Goal: Task Accomplishment & Management: Manage account settings

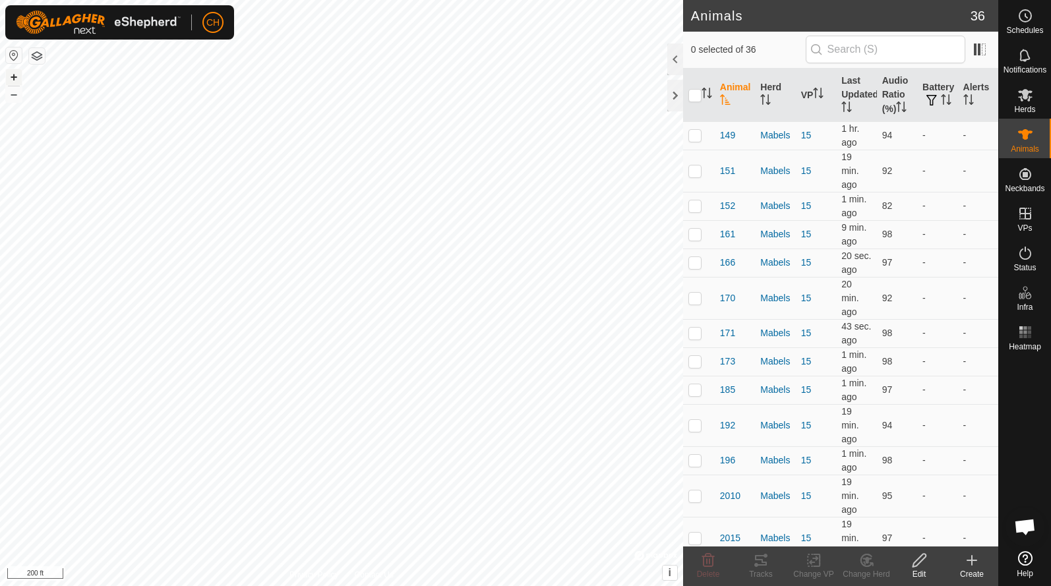
click at [12, 76] on button "+" at bounding box center [14, 77] width 16 height 16
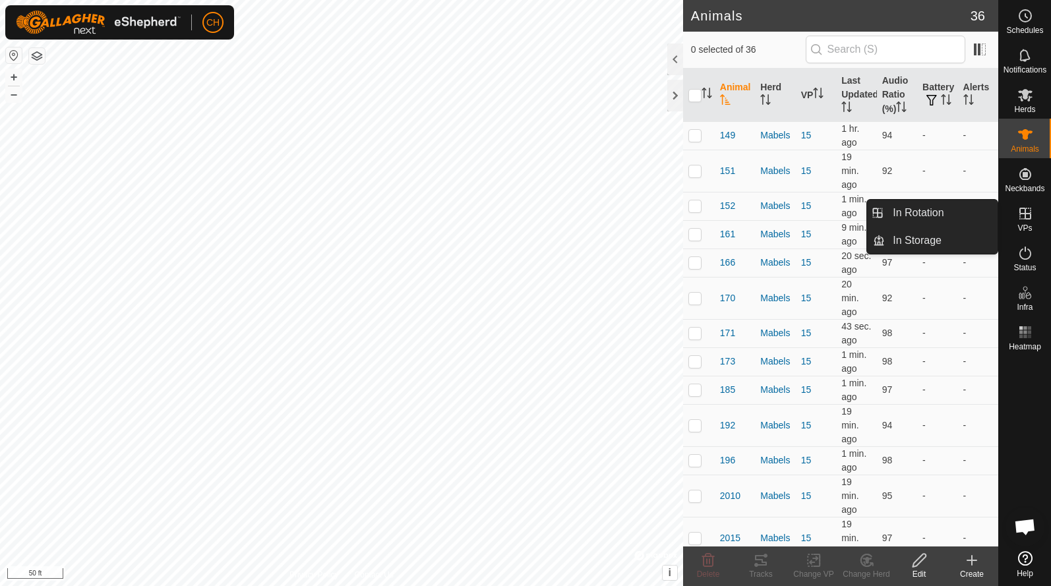
click at [938, 218] on link "In Rotation" at bounding box center [941, 213] width 113 height 26
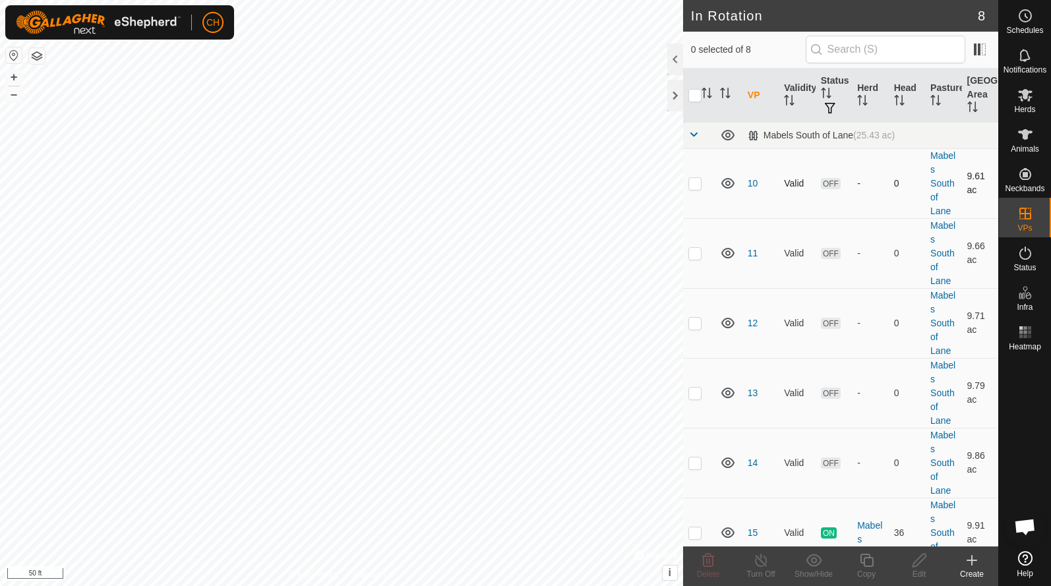
click at [696, 187] on p-checkbox at bounding box center [694, 183] width 13 height 11
checkbox input "true"
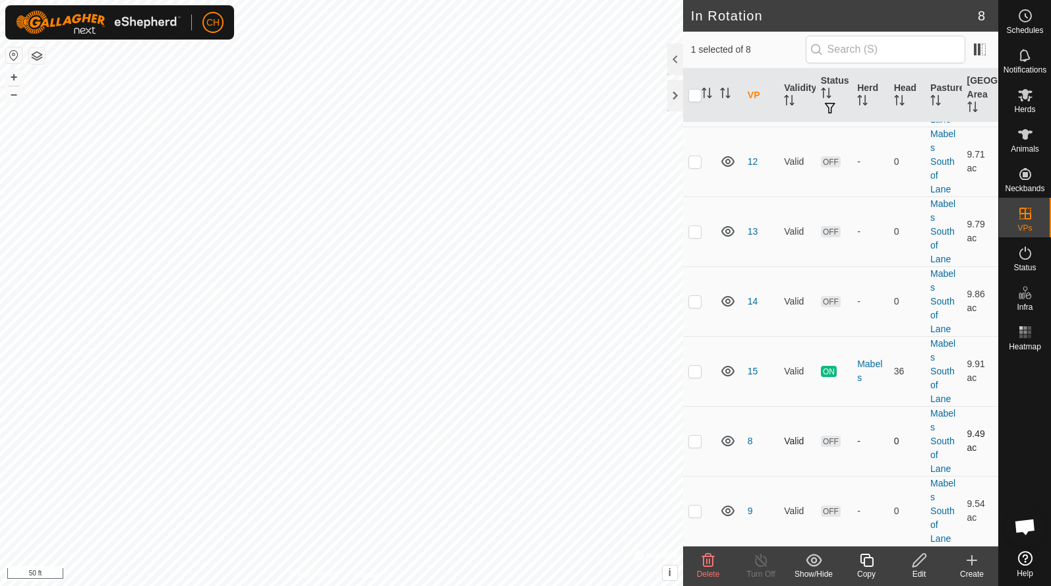
scroll to position [162, 0]
click at [694, 441] on p-checkbox at bounding box center [694, 441] width 13 height 11
checkbox input "true"
click at [698, 509] on p-checkbox at bounding box center [694, 511] width 13 height 11
checkbox input "true"
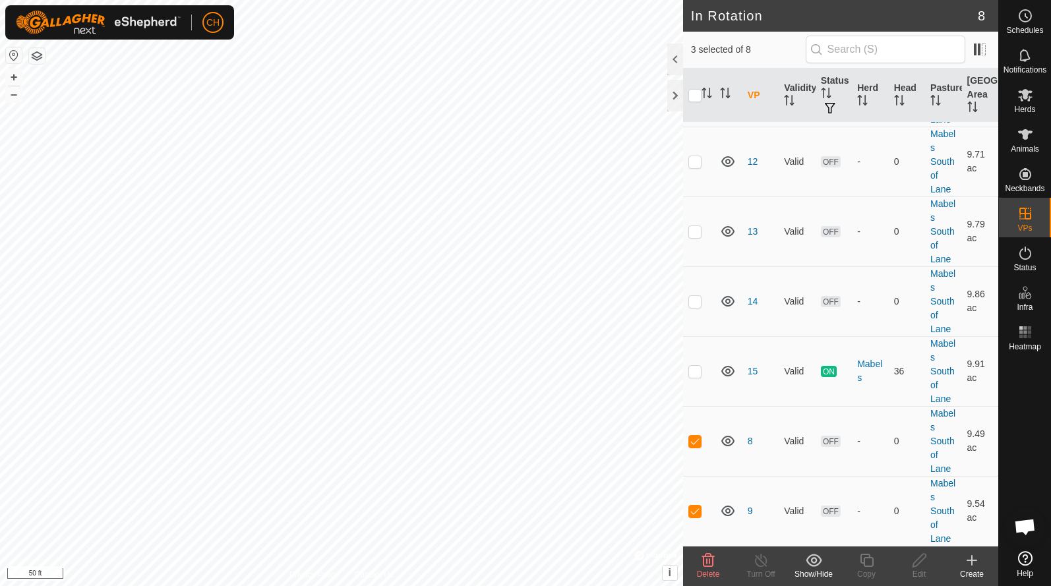
click at [709, 572] on span "Delete" at bounding box center [708, 574] width 23 height 9
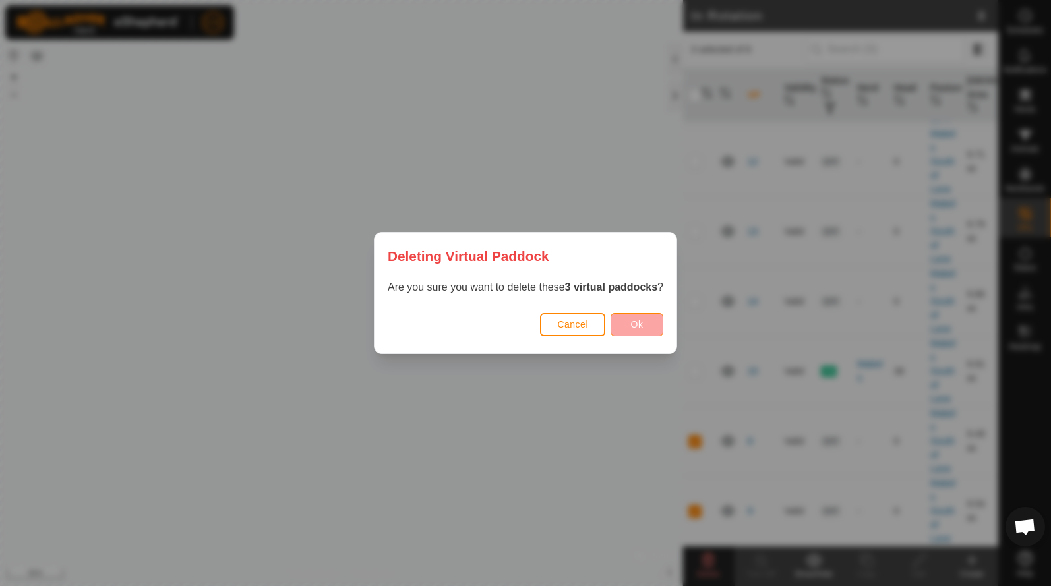
click at [630, 318] on button "Ok" at bounding box center [637, 324] width 53 height 23
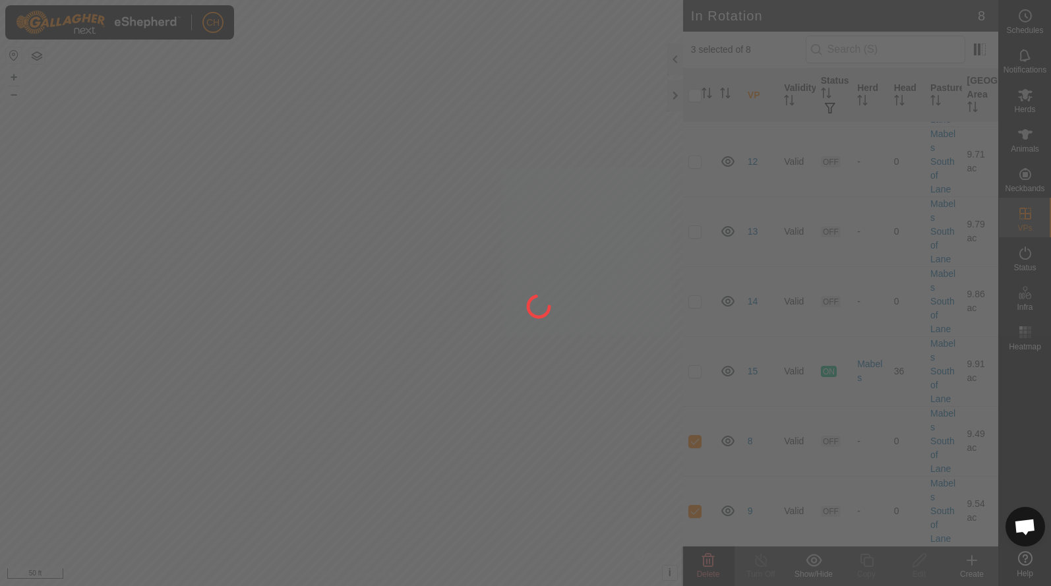
checkbox input "false"
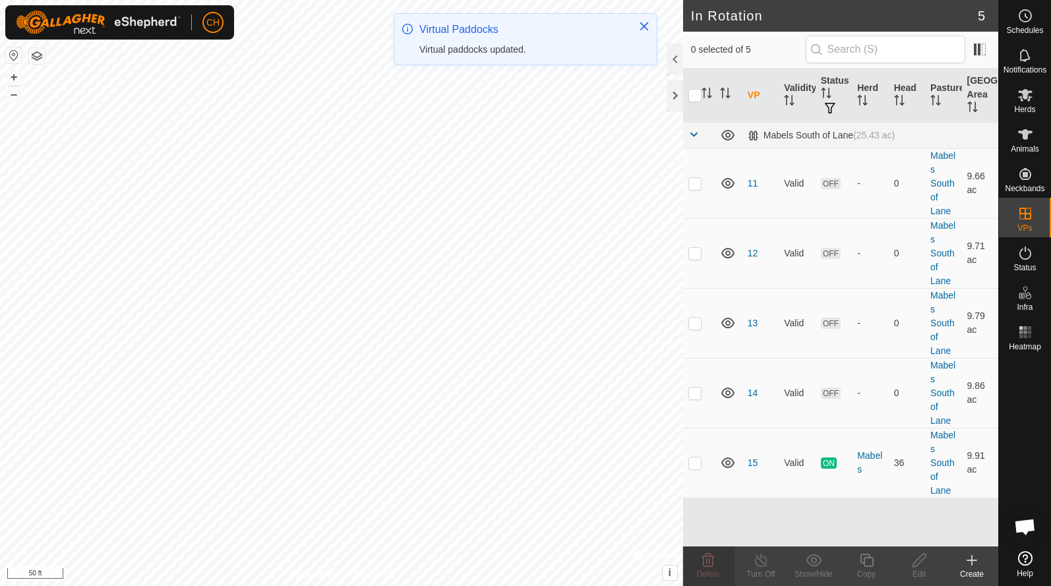
click at [13, 95] on button "–" at bounding box center [14, 94] width 16 height 16
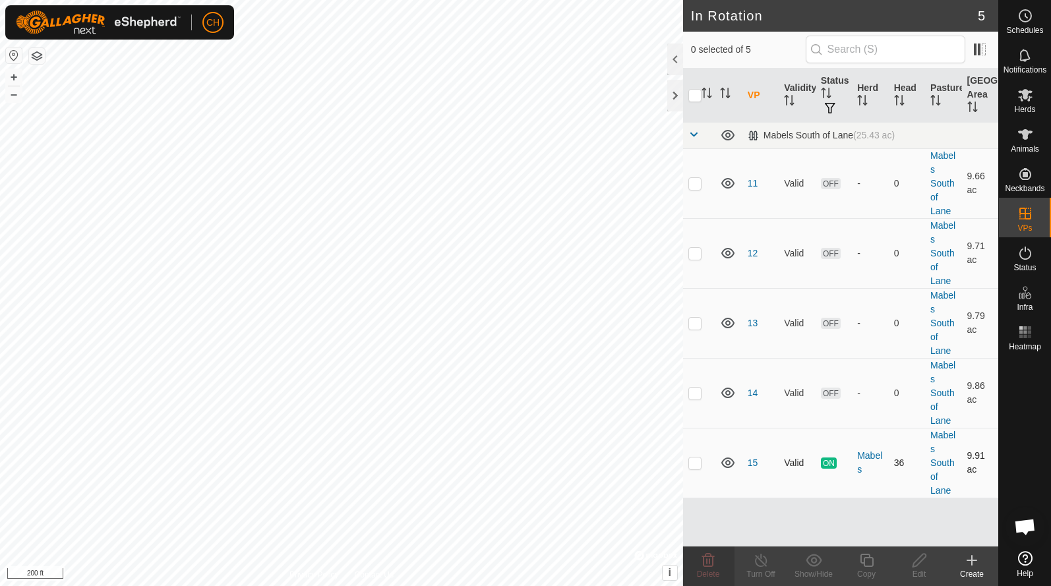
click at [694, 473] on td at bounding box center [699, 463] width 32 height 70
checkbox input "true"
click at [866, 555] on icon at bounding box center [866, 560] width 13 height 13
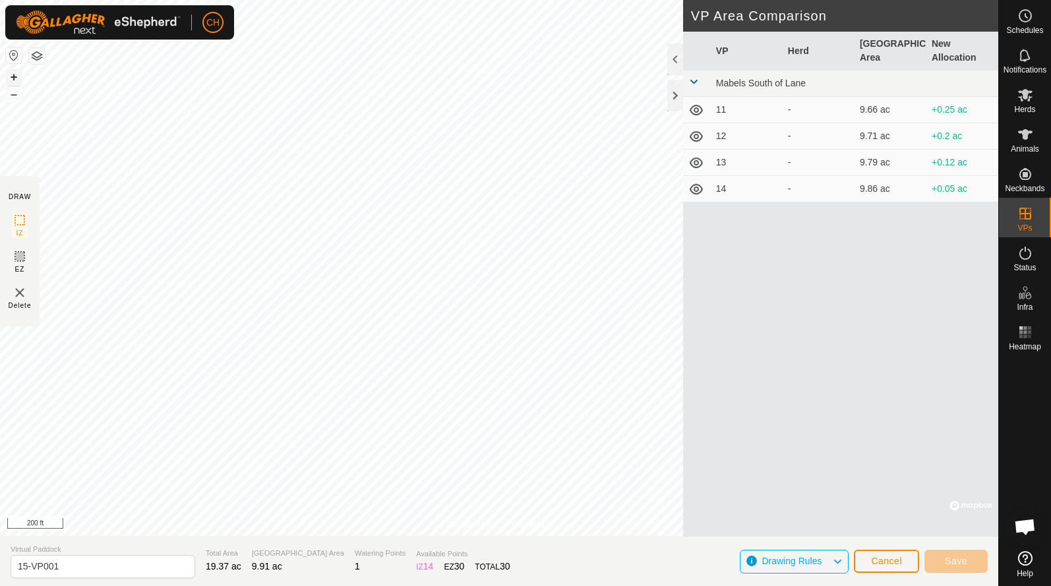
click at [15, 76] on button "+" at bounding box center [14, 77] width 16 height 16
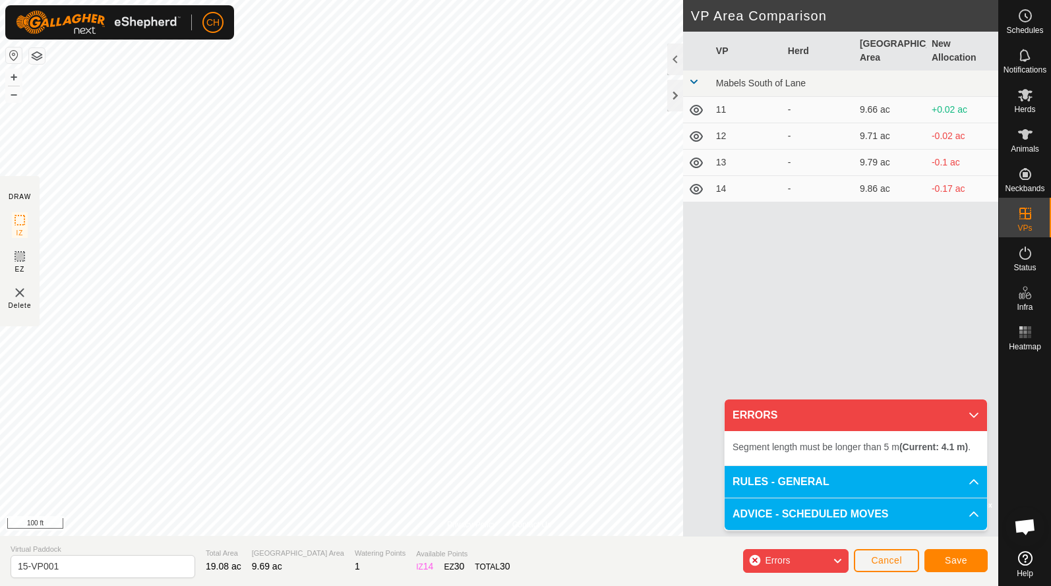
click at [872, 562] on span "Cancel" at bounding box center [886, 560] width 31 height 11
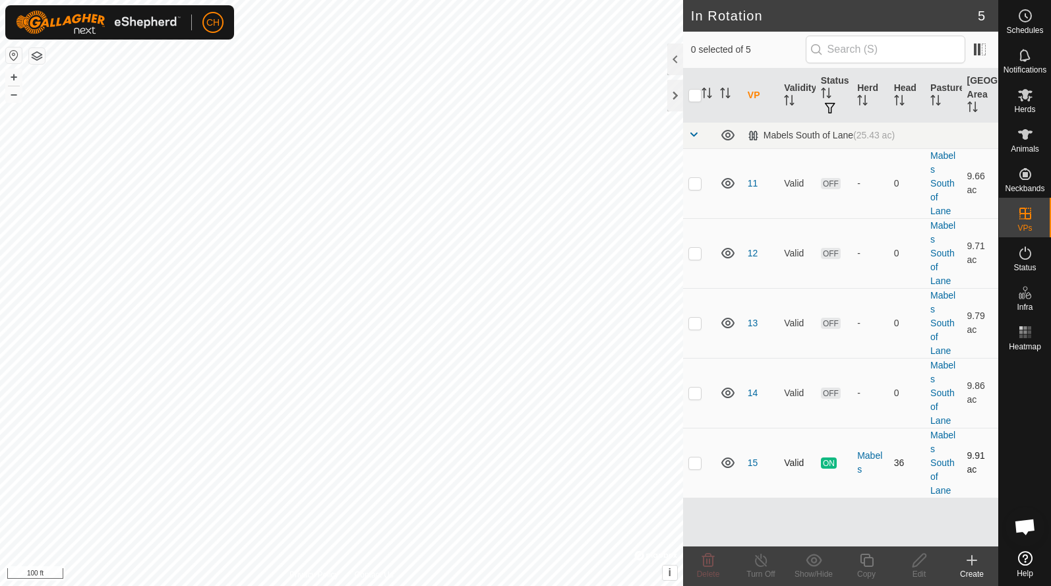
click at [696, 471] on td at bounding box center [699, 463] width 32 height 70
checkbox input "true"
click at [866, 573] on div "Copy" at bounding box center [866, 574] width 53 height 12
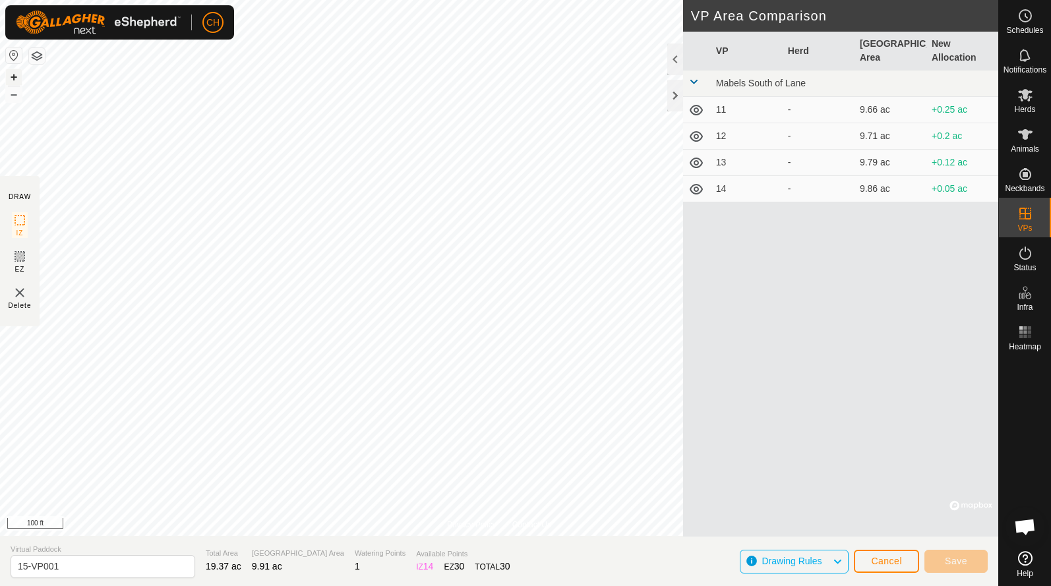
click at [18, 73] on button "+" at bounding box center [14, 77] width 16 height 16
drag, startPoint x: 75, startPoint y: 566, endPoint x: -47, endPoint y: 566, distance: 122.0
click at [0, 566] on html "CH Schedules Notifications Herds Animals Neckbands VPs Status Infra Heatmap Hel…" at bounding box center [525, 293] width 1051 height 586
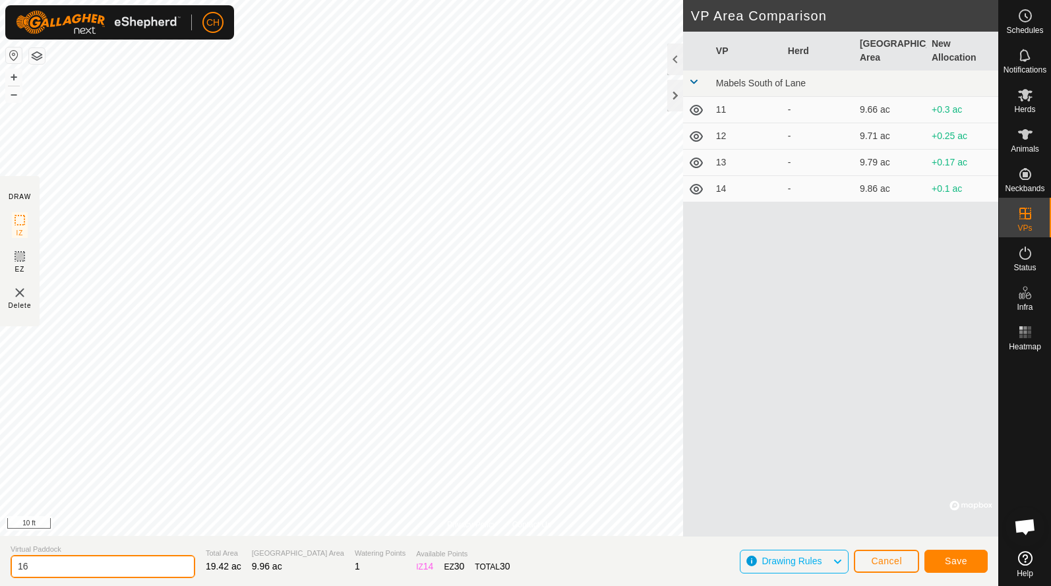
type input "16"
click at [945, 565] on span "Save" at bounding box center [956, 561] width 22 height 11
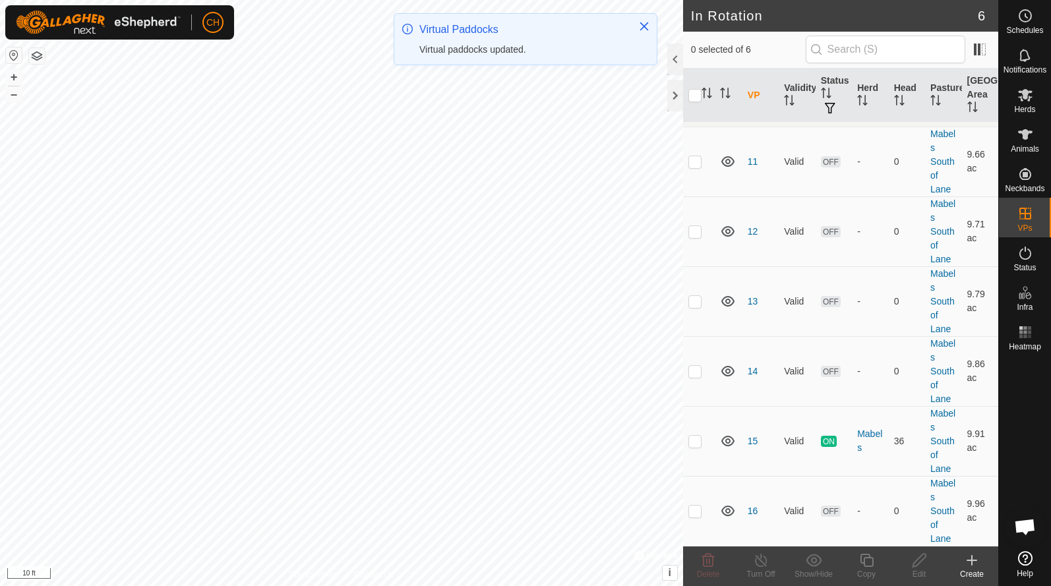
scroll to position [20, 0]
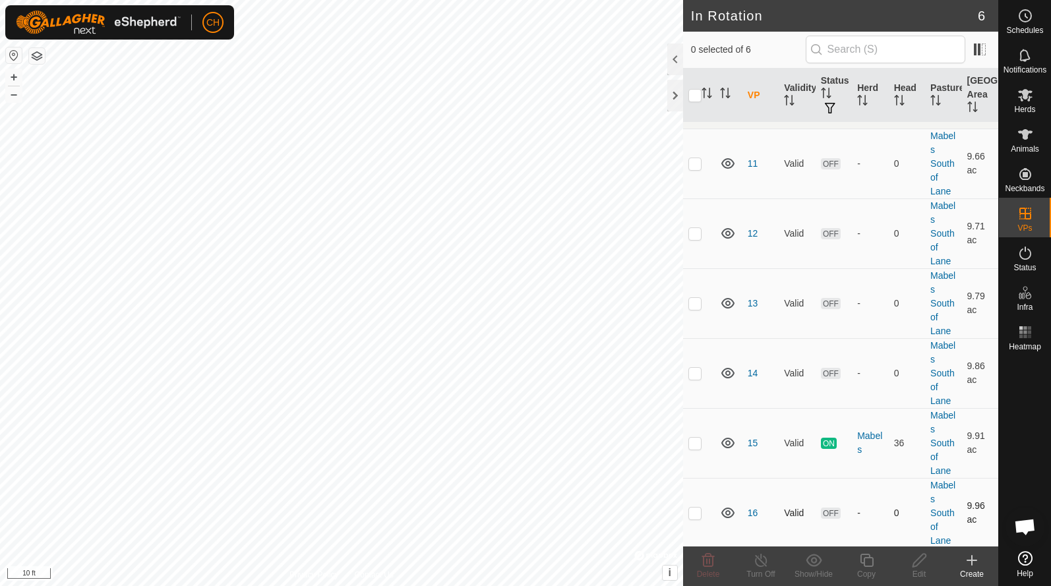
click at [693, 514] on p-checkbox at bounding box center [694, 513] width 13 height 11
checkbox input "true"
click at [865, 569] on div "Copy" at bounding box center [866, 574] width 53 height 12
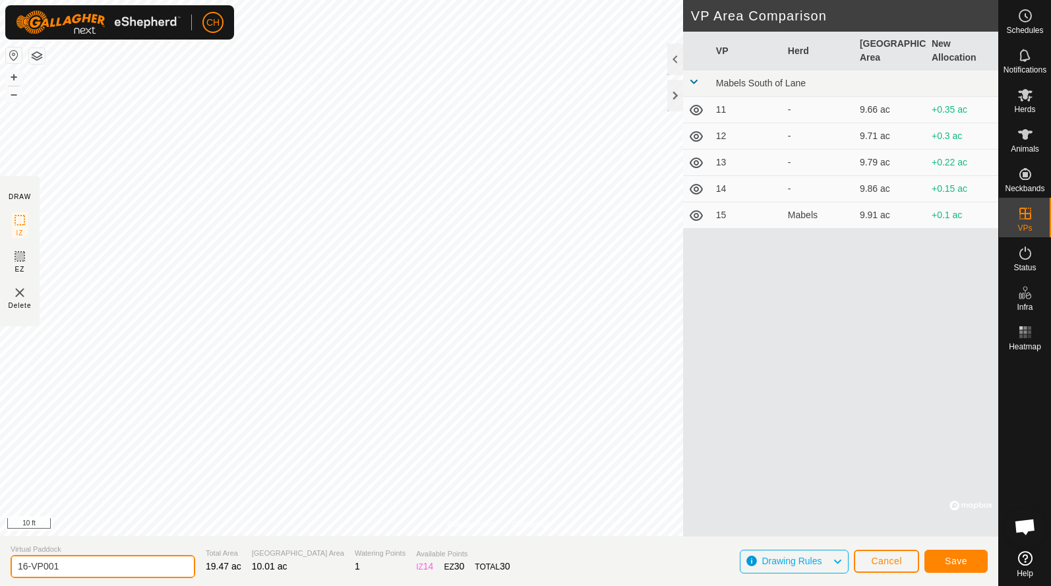
drag, startPoint x: 78, startPoint y: 564, endPoint x: -36, endPoint y: 561, distance: 114.1
click at [0, 561] on html "CH Schedules Notifications Herds Animals Neckbands VPs Status Infra Heatmap Hel…" at bounding box center [525, 293] width 1051 height 586
type input "17"
click at [936, 559] on button "Save" at bounding box center [955, 561] width 63 height 23
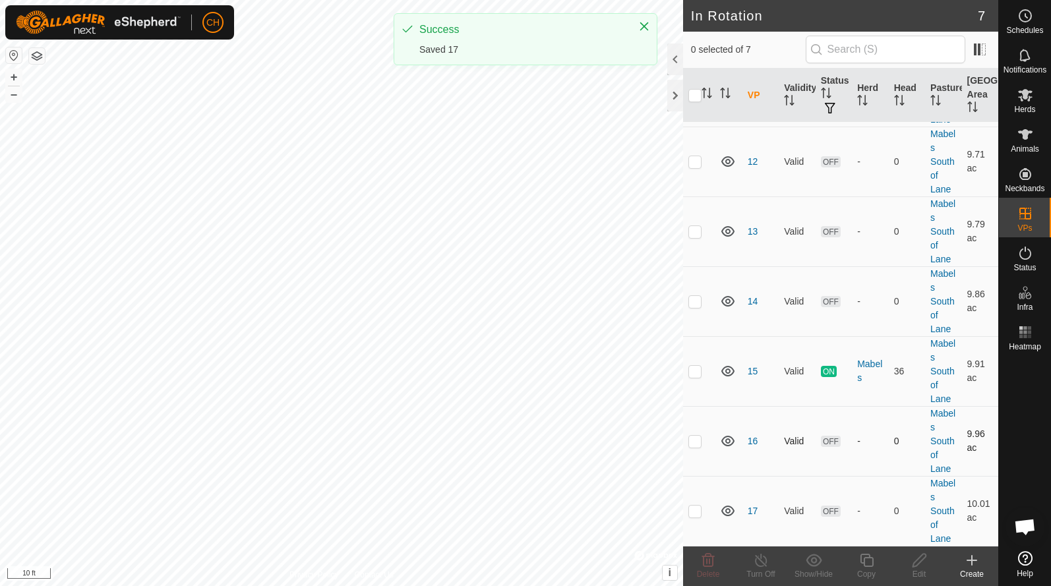
scroll to position [92, 0]
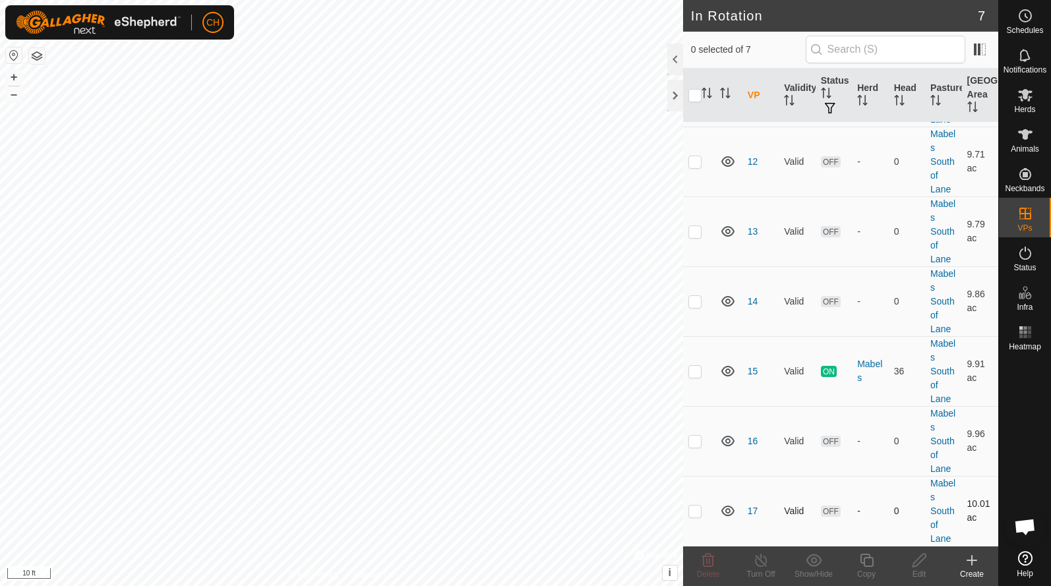
click at [696, 506] on p-checkbox at bounding box center [694, 511] width 13 height 11
checkbox input "true"
click at [870, 566] on icon at bounding box center [866, 560] width 13 height 13
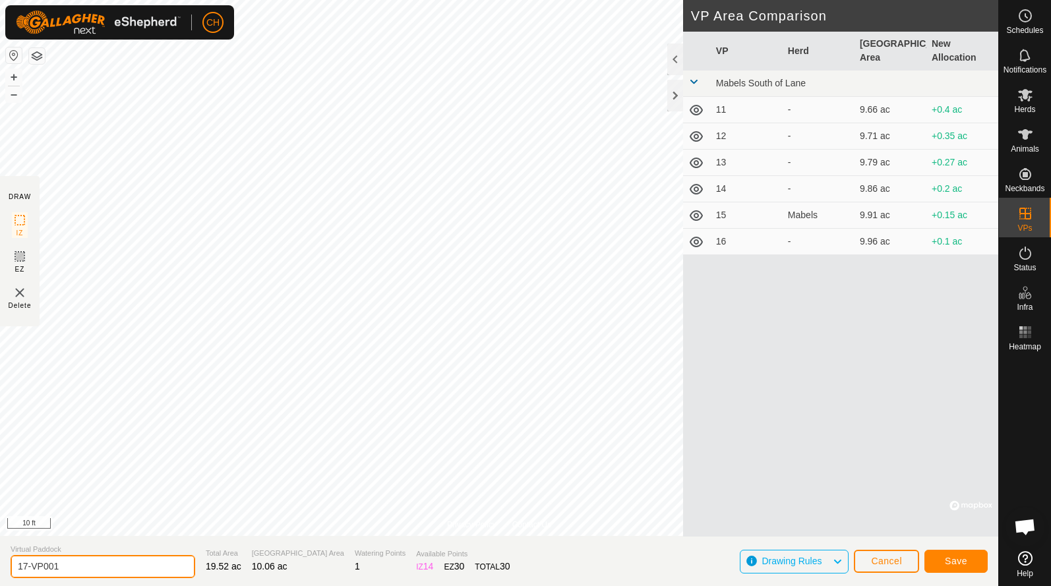
drag, startPoint x: 115, startPoint y: 560, endPoint x: -28, endPoint y: 577, distance: 144.0
click at [0, 577] on html "CH Schedules Notifications Herds Animals Neckbands VPs Status Infra Heatmap Hel…" at bounding box center [525, 293] width 1051 height 586
type input "18"
click at [932, 565] on button "Save" at bounding box center [955, 561] width 63 height 23
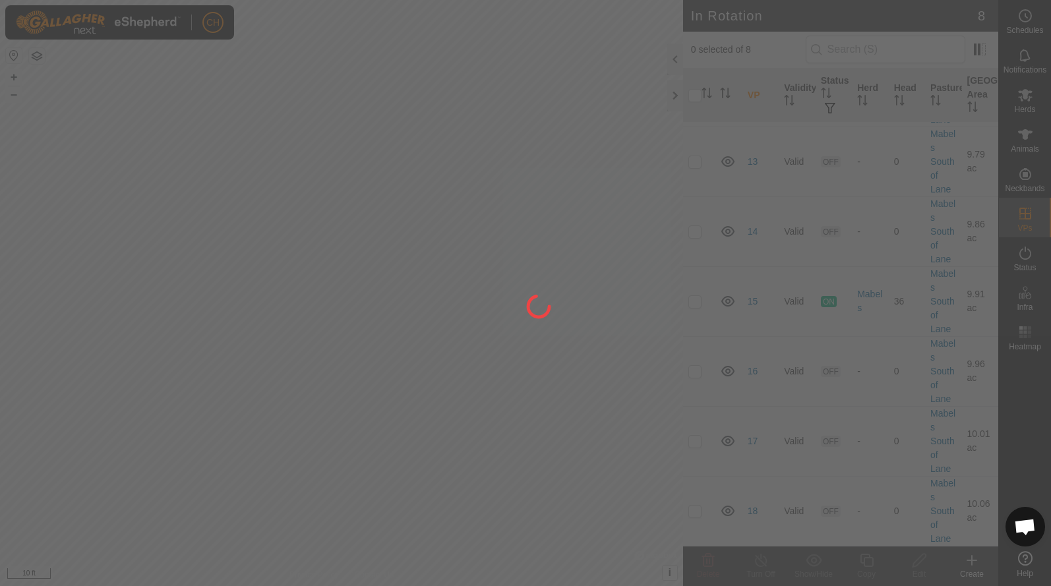
scroll to position [162, 0]
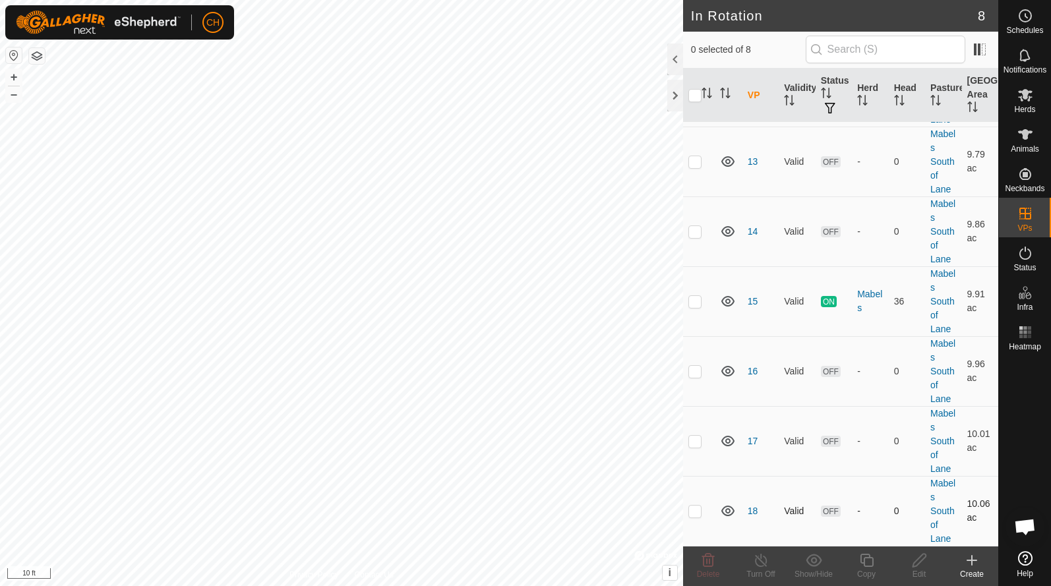
click at [697, 511] on p-checkbox at bounding box center [694, 511] width 13 height 11
checkbox input "true"
click at [868, 561] on icon at bounding box center [866, 561] width 16 height 16
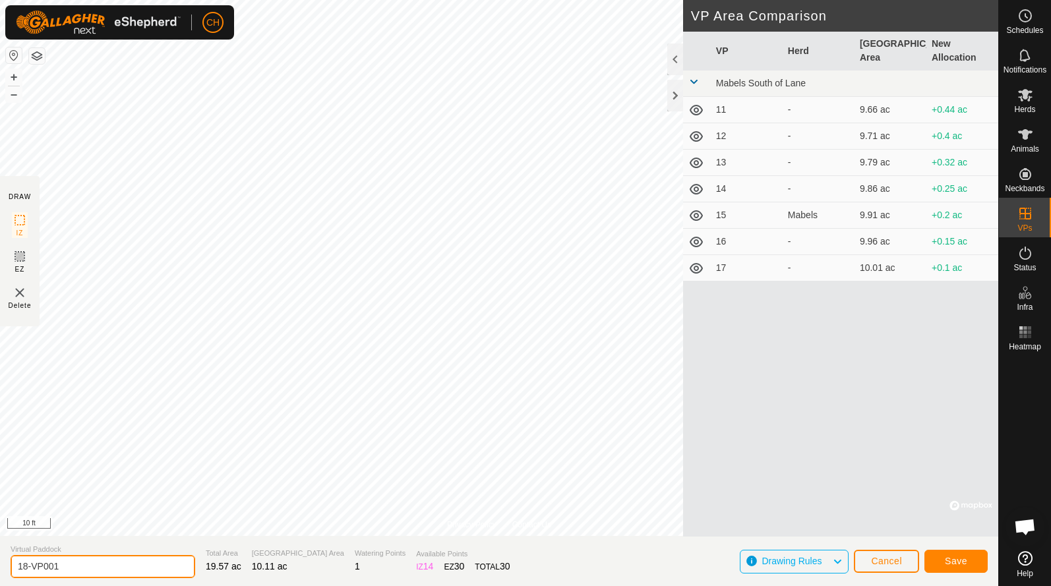
drag, startPoint x: 73, startPoint y: 566, endPoint x: -46, endPoint y: 566, distance: 118.7
click at [0, 566] on html "CH Schedules Notifications Herds Animals Neckbands VPs Status Infra Heatmap Hel…" at bounding box center [525, 293] width 1051 height 586
type input "19"
click at [963, 554] on button "Save" at bounding box center [955, 561] width 63 height 23
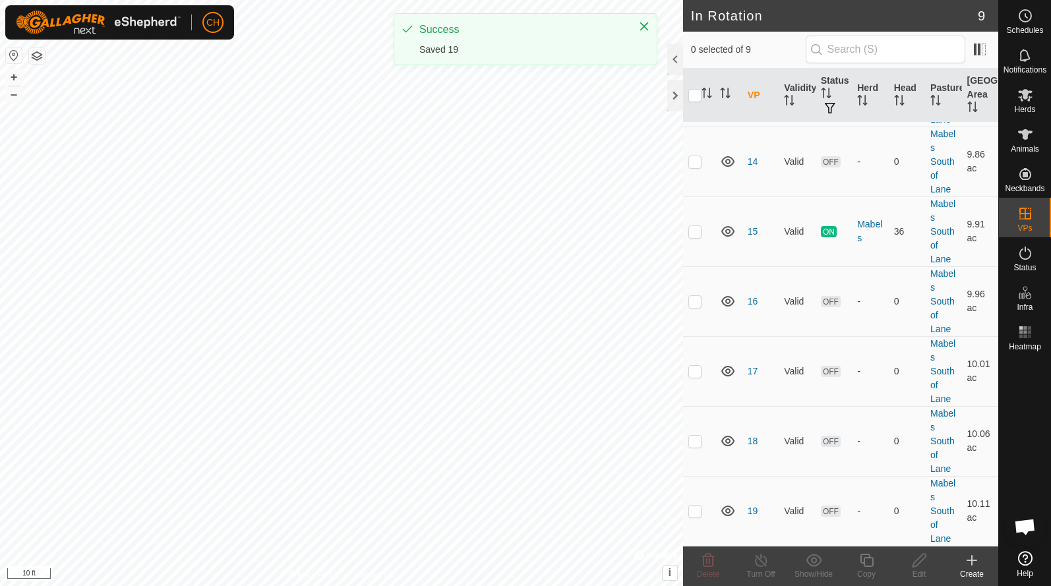
scroll to position [232, 0]
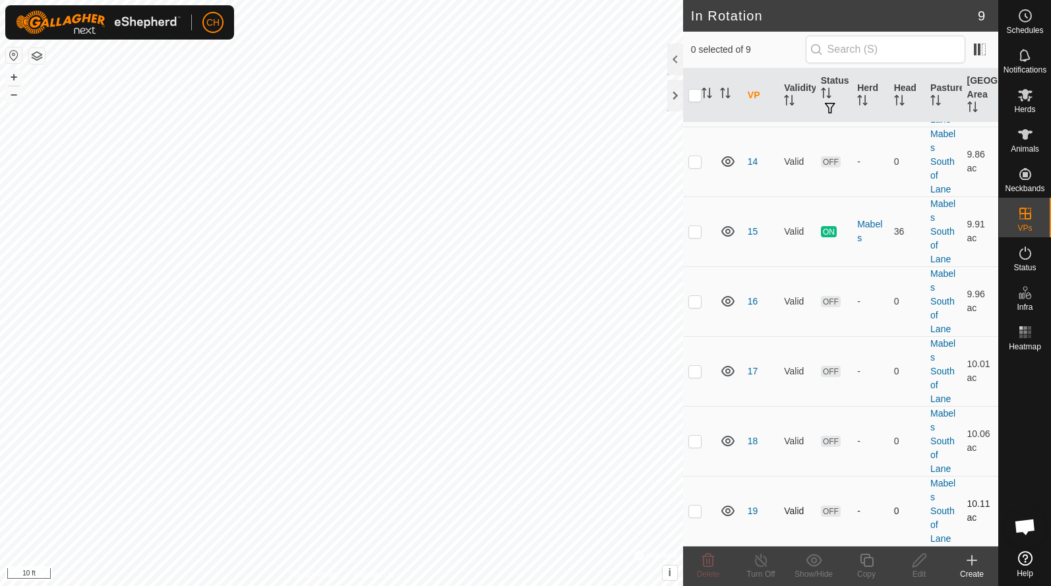
click at [695, 508] on p-checkbox at bounding box center [694, 511] width 13 height 11
checkbox input "true"
click at [868, 563] on icon at bounding box center [866, 561] width 16 height 16
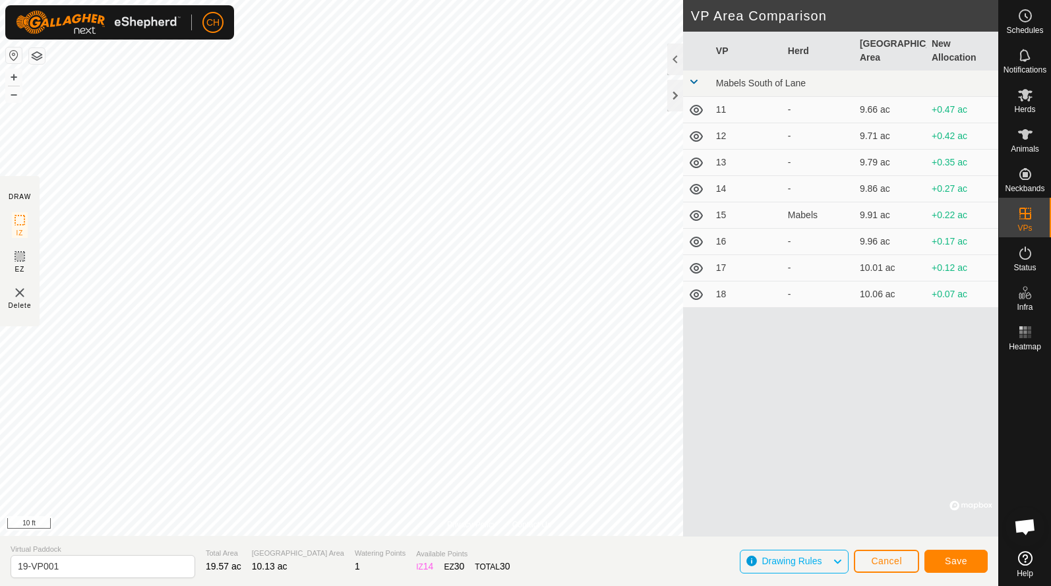
click at [597, 369] on div "CH Schedules Notifications Herds Animals Neckbands VPs Status Infra Heatmap Hel…" at bounding box center [525, 293] width 1051 height 586
drag, startPoint x: 69, startPoint y: 567, endPoint x: -31, endPoint y: 567, distance: 99.6
click at [0, 567] on html "CH Schedules Notifications Herds Animals Neckbands VPs Status Infra Heatmap Hel…" at bounding box center [525, 293] width 1051 height 586
type input "20"
click at [945, 558] on span "Save" at bounding box center [956, 561] width 22 height 11
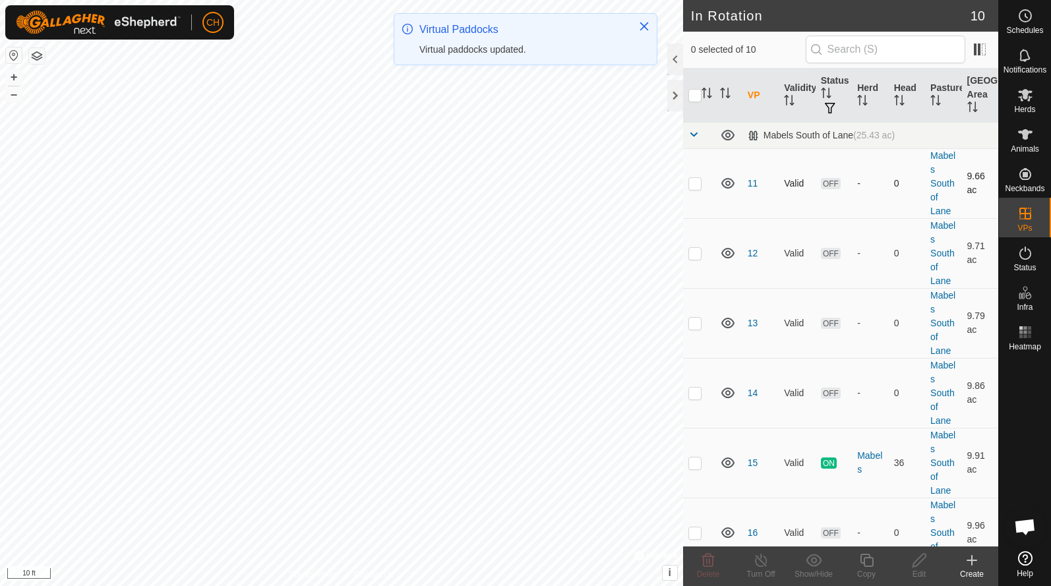
click at [698, 185] on p-checkbox at bounding box center [694, 183] width 13 height 11
checkbox input "true"
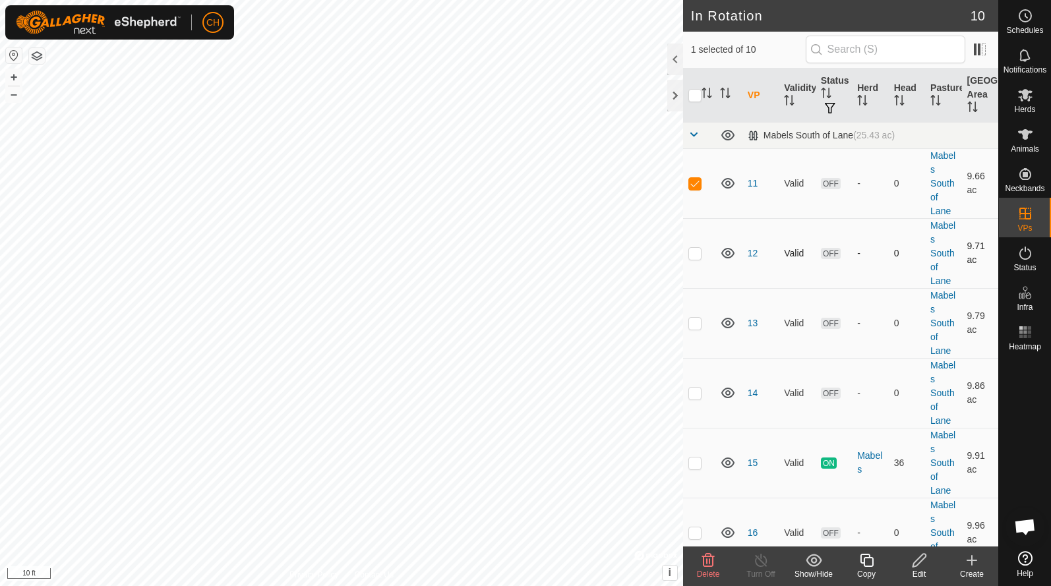
click at [696, 256] on p-checkbox at bounding box center [694, 253] width 13 height 11
checkbox input "true"
click at [694, 333] on td at bounding box center [699, 323] width 32 height 70
checkbox input "true"
click at [696, 391] on p-checkbox at bounding box center [694, 393] width 13 height 11
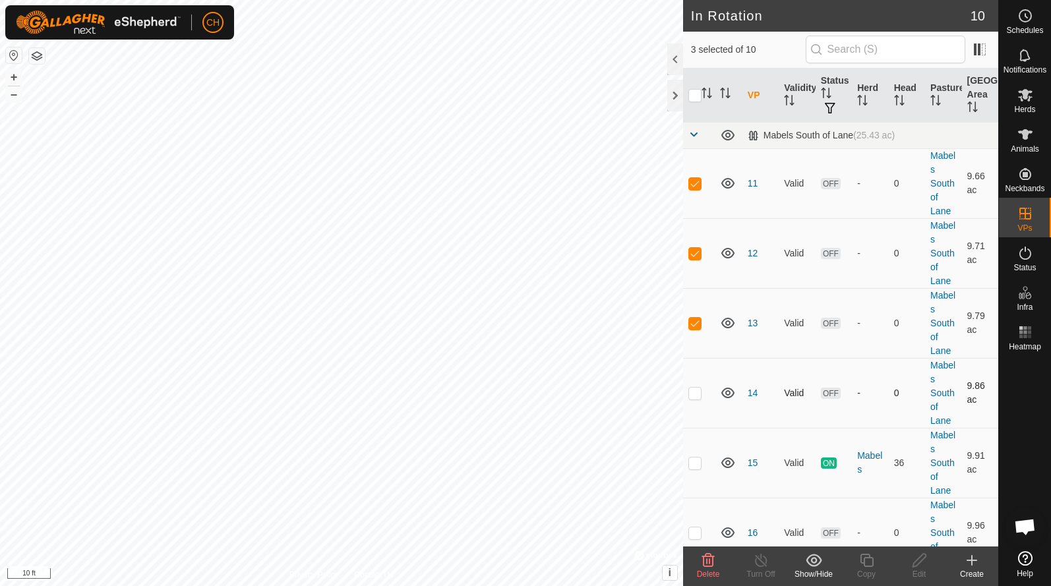
checkbox input "true"
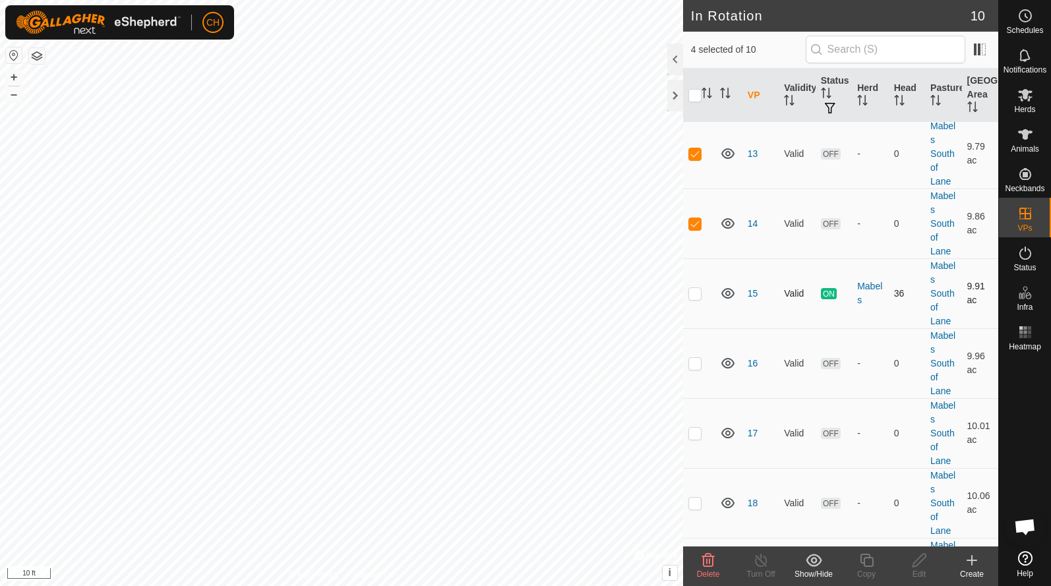
scroll to position [209, 0]
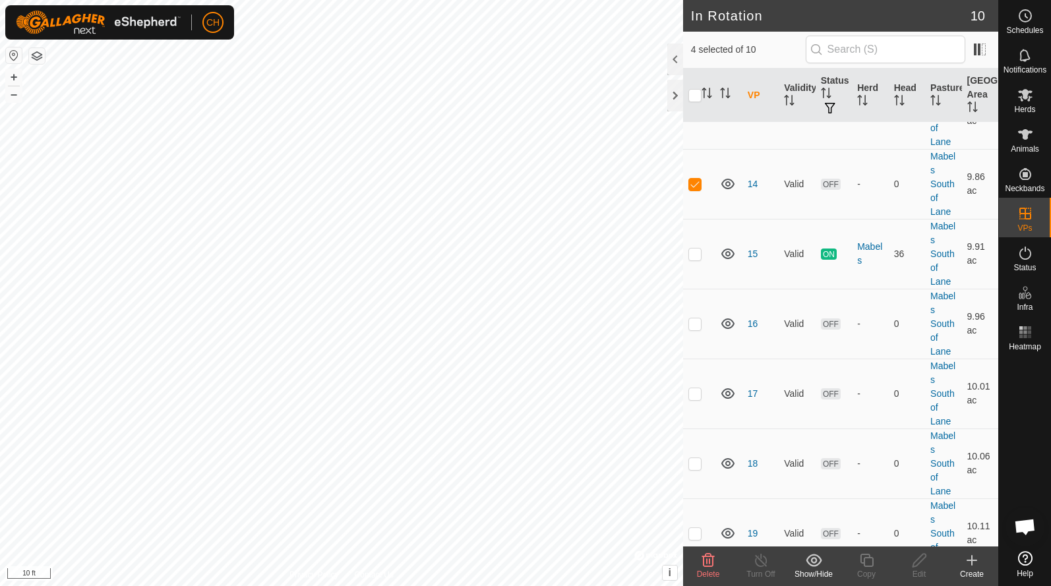
click at [703, 566] on icon at bounding box center [708, 561] width 16 height 16
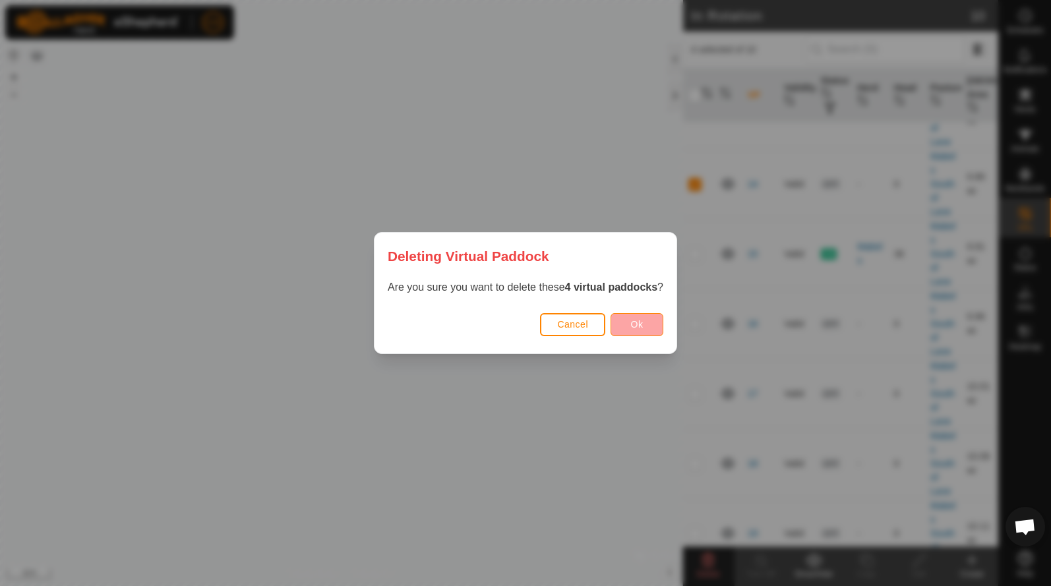
click at [643, 324] on span "Ok" at bounding box center [637, 324] width 13 height 11
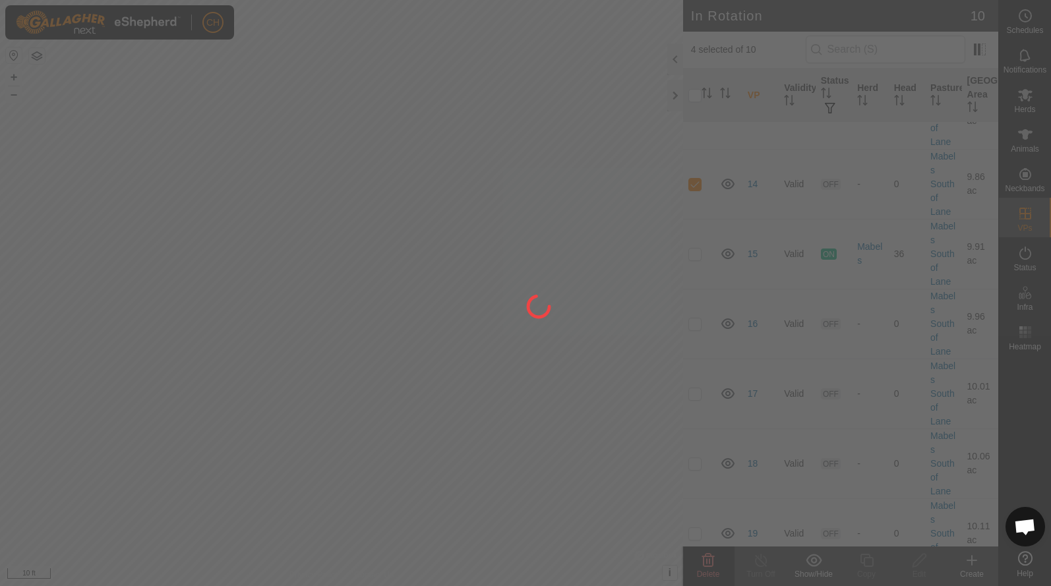
checkbox input "false"
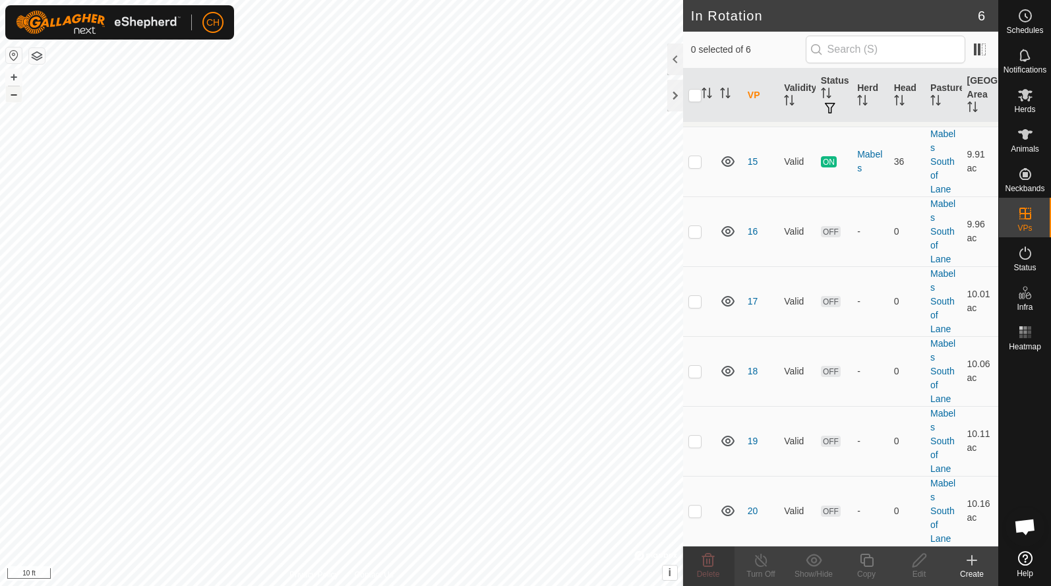
click at [15, 98] on button "–" at bounding box center [14, 94] width 16 height 16
click at [300, 352] on div "CH Schedules Notifications Herds Animals Neckbands VPs Status Infra Heatmap Hel…" at bounding box center [525, 293] width 1051 height 586
click at [16, 100] on button "–" at bounding box center [14, 94] width 16 height 16
click at [20, 77] on button "+" at bounding box center [14, 77] width 16 height 16
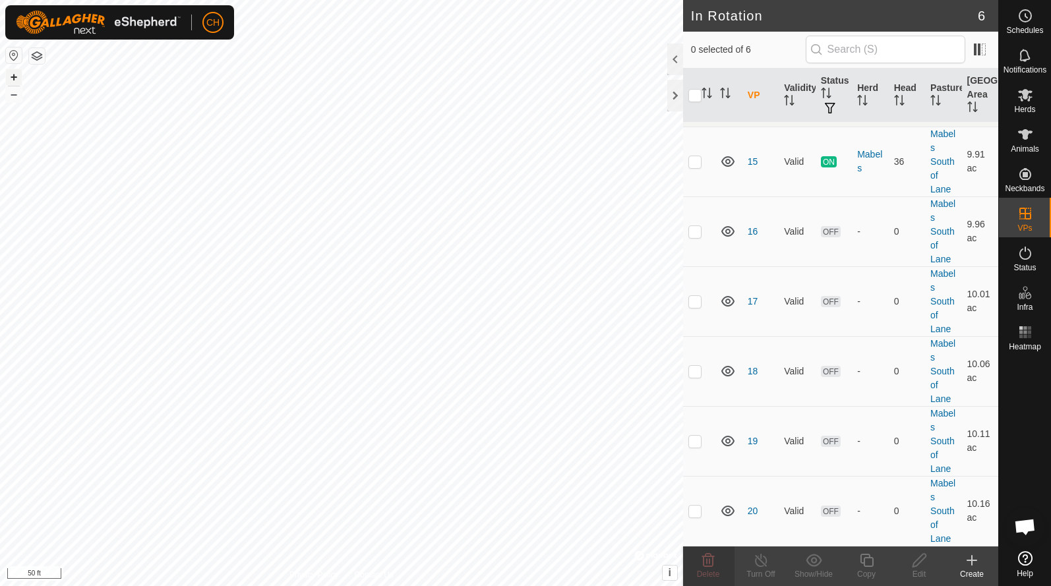
click at [16, 78] on button "+" at bounding box center [14, 77] width 16 height 16
click at [698, 510] on p-checkbox at bounding box center [694, 511] width 13 height 11
checkbox input "true"
click at [862, 563] on icon at bounding box center [866, 560] width 13 height 13
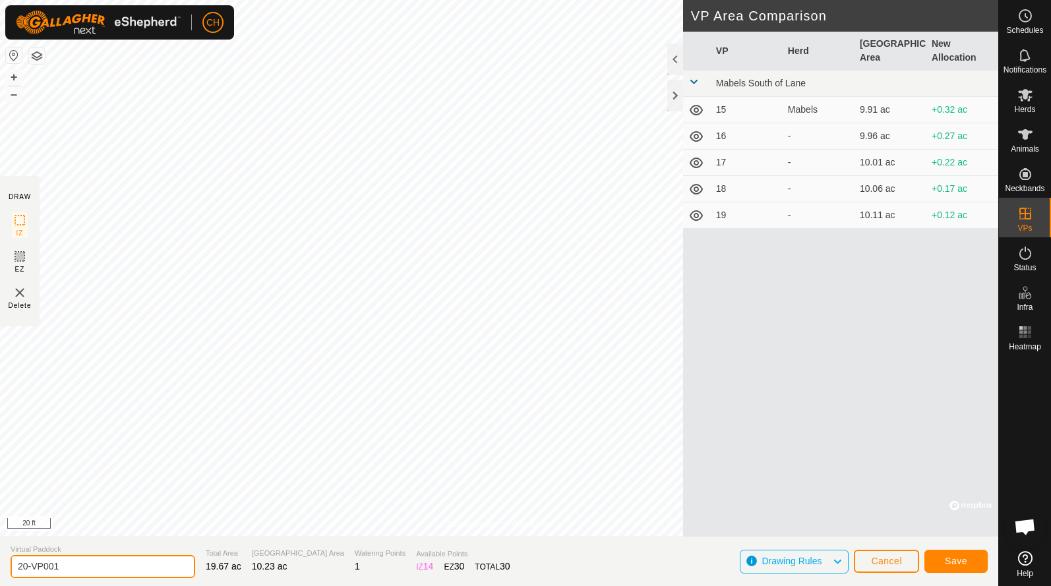
drag, startPoint x: 86, startPoint y: 566, endPoint x: -30, endPoint y: 570, distance: 116.1
click at [0, 570] on html "CH Schedules Notifications Herds Animals Neckbands VPs Status Infra Heatmap Hel…" at bounding box center [525, 293] width 1051 height 586
type input "21"
click at [968, 564] on button "Save" at bounding box center [955, 561] width 63 height 23
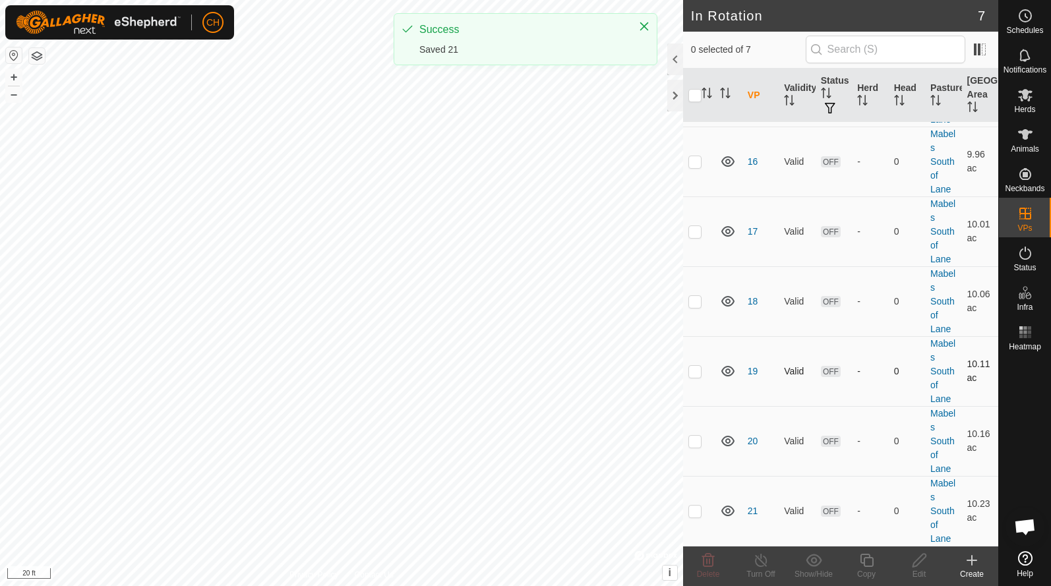
scroll to position [92, 0]
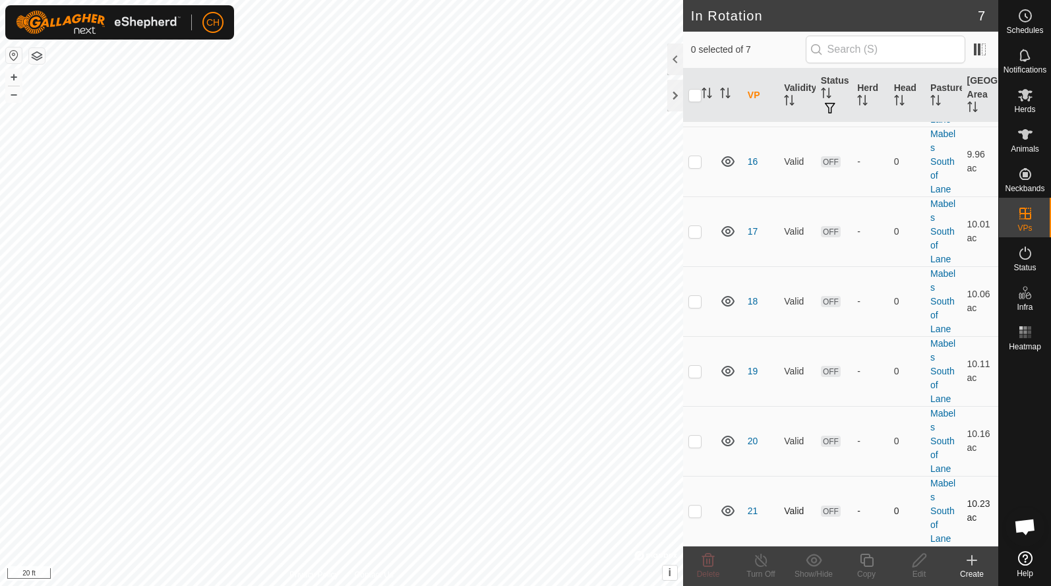
click at [692, 508] on p-checkbox at bounding box center [694, 511] width 13 height 11
checkbox input "true"
click at [867, 567] on icon at bounding box center [866, 560] width 13 height 13
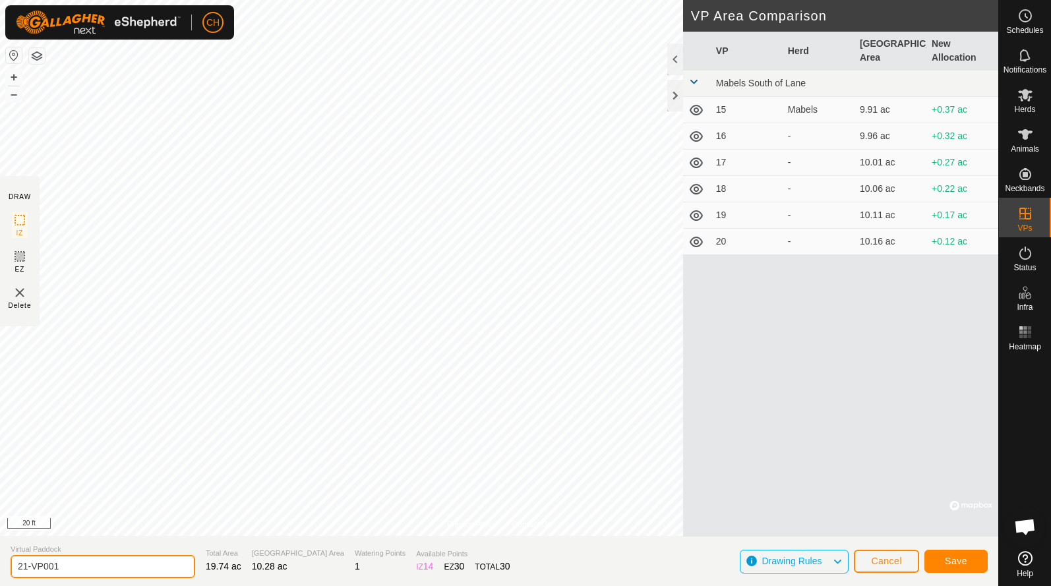
drag, startPoint x: 92, startPoint y: 569, endPoint x: -47, endPoint y: 572, distance: 138.5
click at [0, 572] on html "CH Schedules Notifications Herds Animals Neckbands VPs Status Infra Heatmap Hel…" at bounding box center [525, 293] width 1051 height 586
type input "2"
type input "22"
click at [957, 559] on span "Save" at bounding box center [956, 561] width 22 height 11
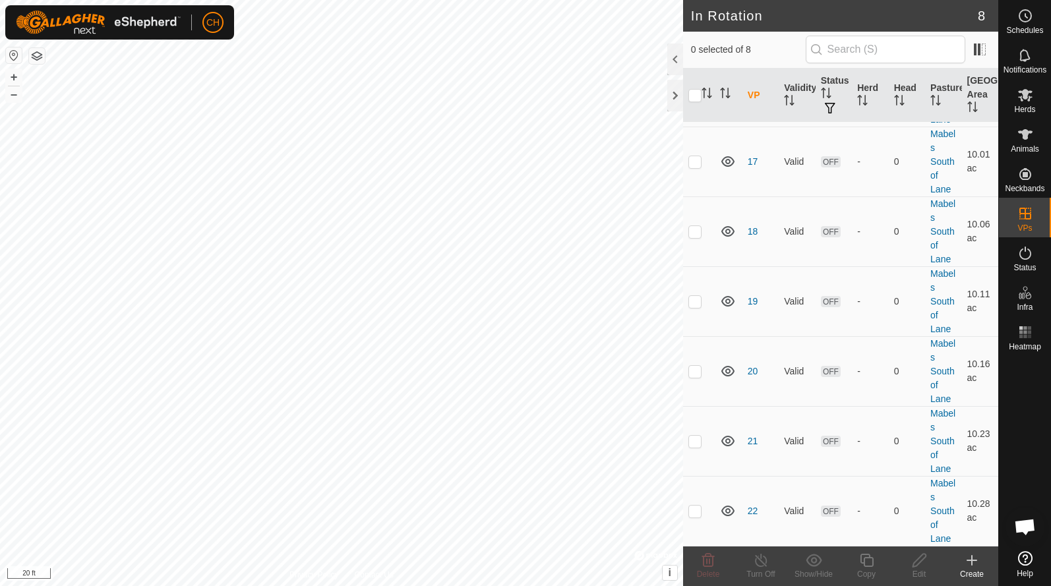
scroll to position [162, 0]
click at [1031, 26] on span "Schedules" at bounding box center [1024, 30] width 37 height 8
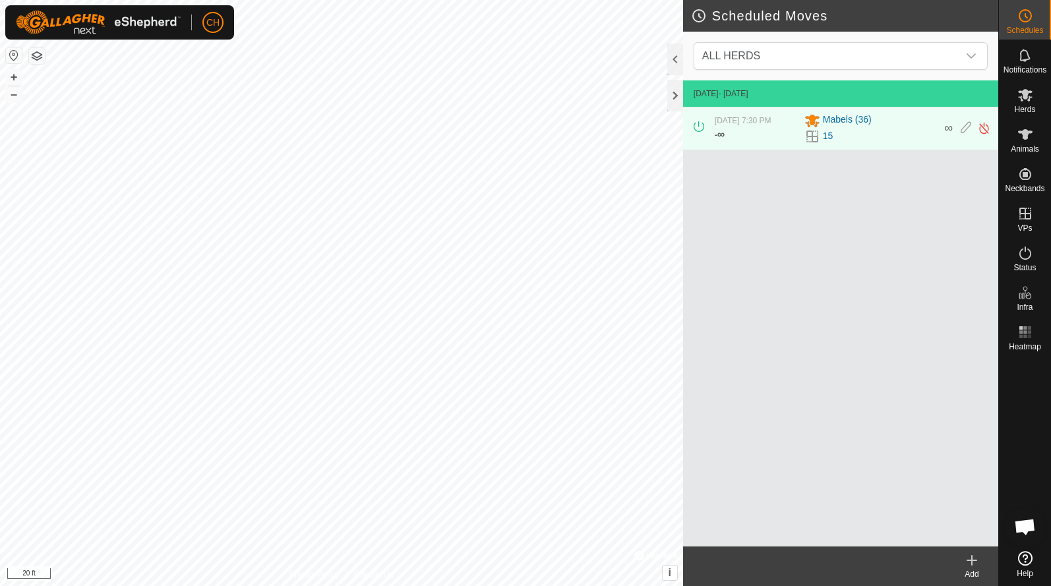
click at [976, 566] on icon at bounding box center [972, 561] width 16 height 16
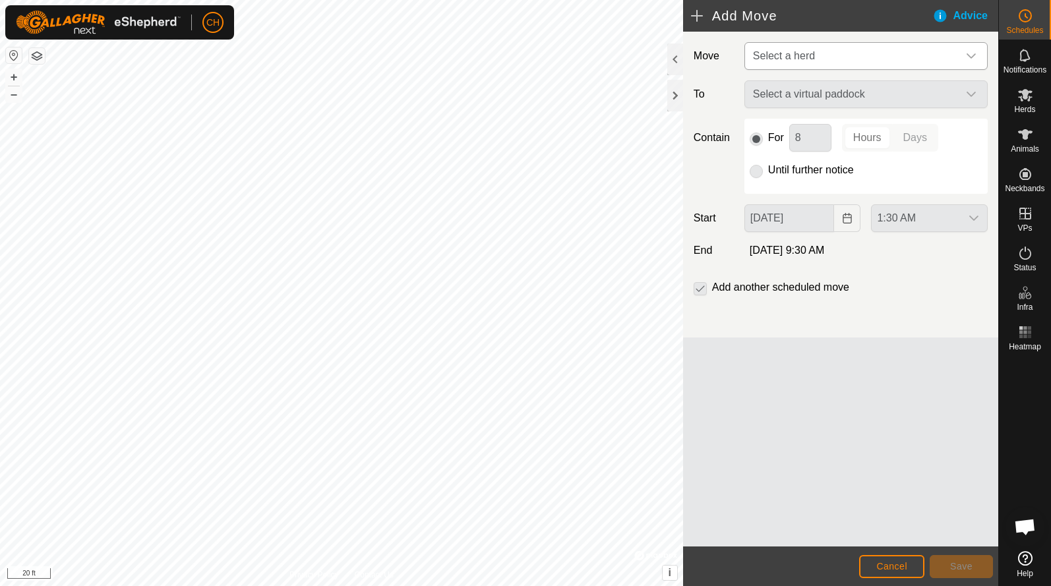
click at [790, 57] on span "Select a herd" at bounding box center [784, 55] width 62 height 11
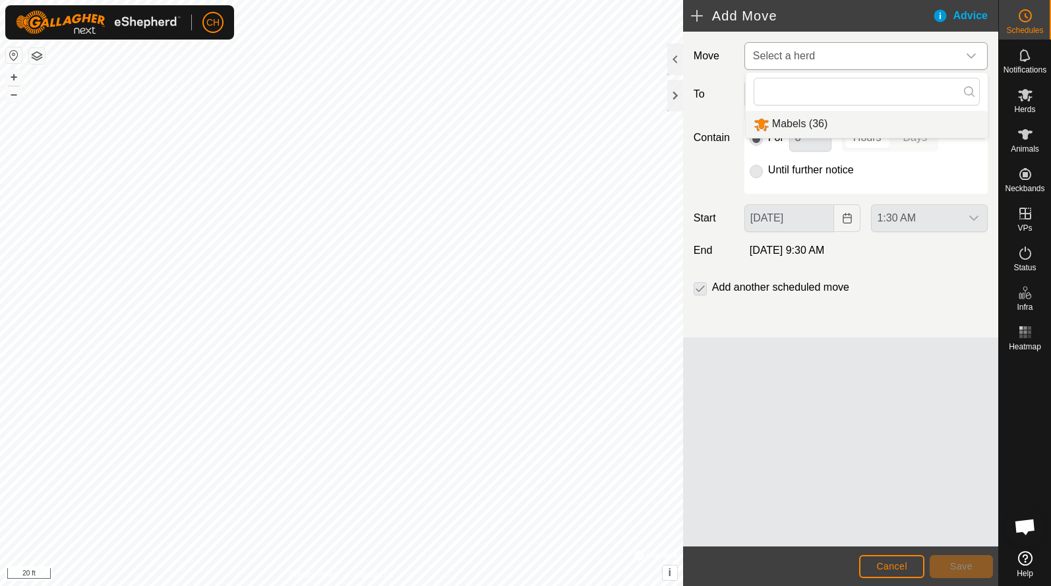
click at [798, 129] on li "Mabels (36)" at bounding box center [867, 124] width 242 height 27
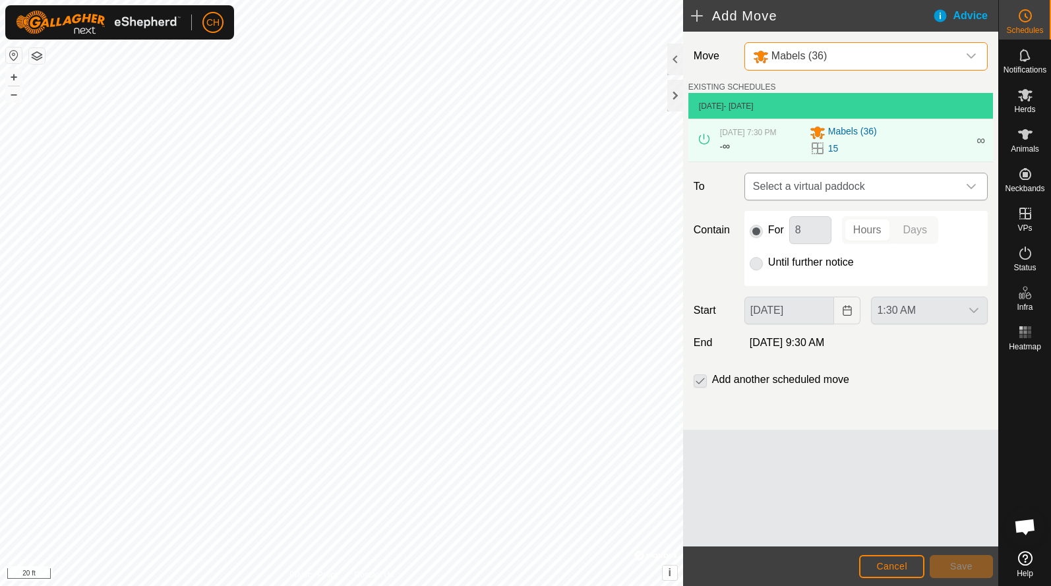
click at [817, 194] on span "Select a virtual paddock" at bounding box center [853, 186] width 210 height 26
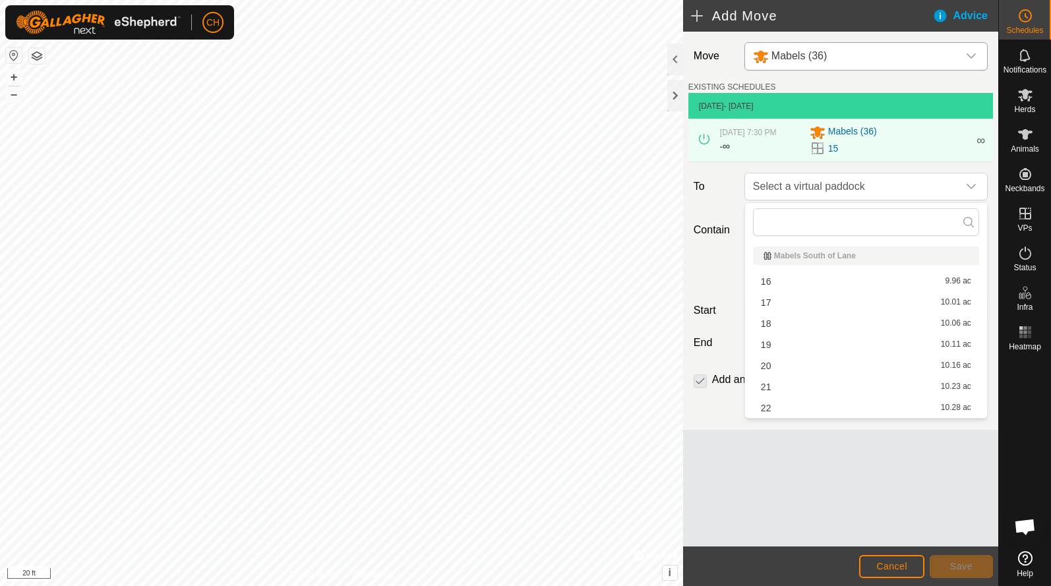
click at [785, 278] on li "16 9.96 ac" at bounding box center [866, 282] width 226 height 20
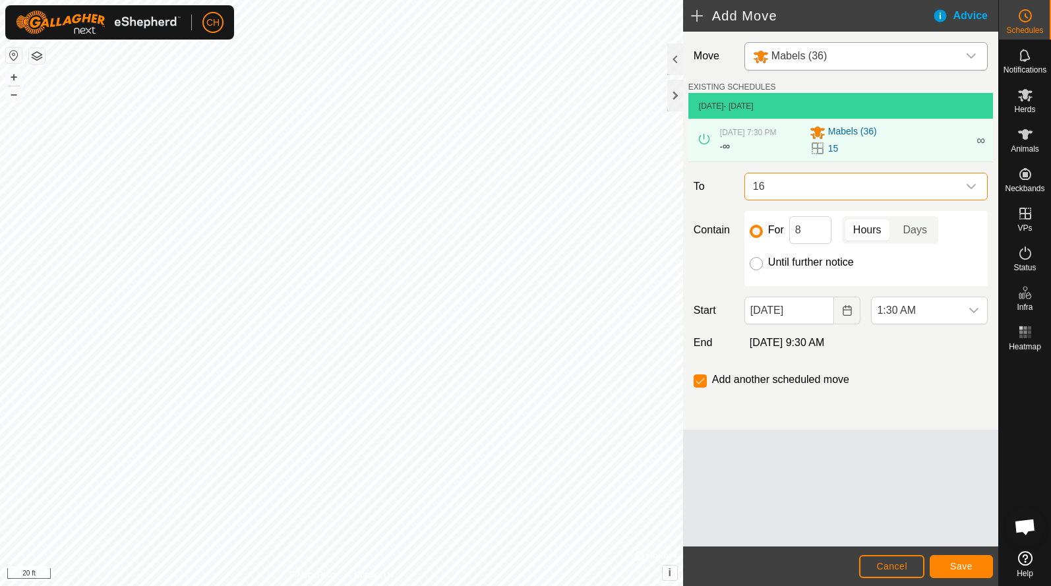
click at [757, 260] on input "Until further notice" at bounding box center [756, 263] width 13 height 13
radio input "true"
click at [894, 314] on span "1:30 AM" at bounding box center [916, 310] width 89 height 26
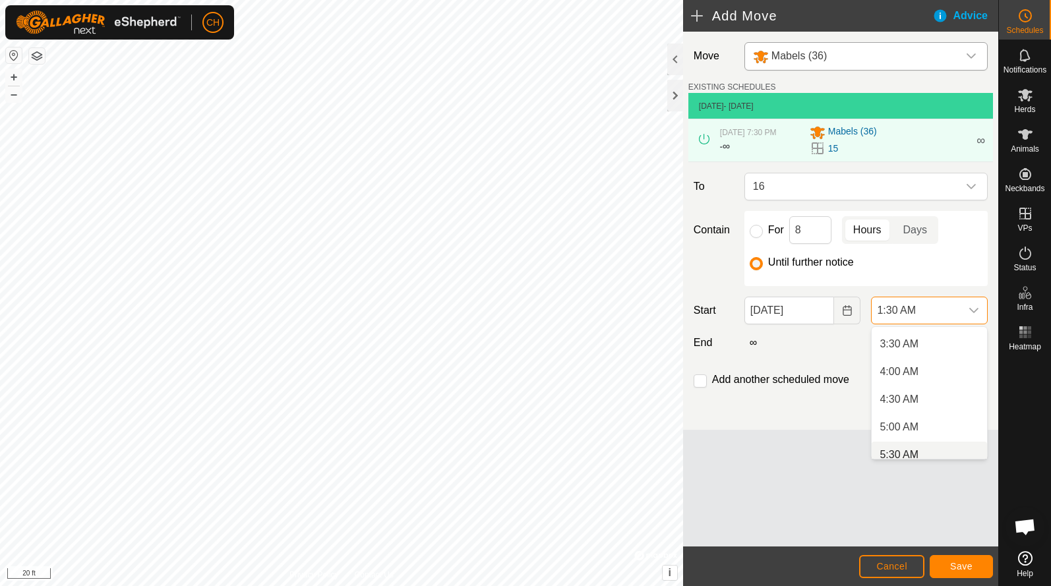
scroll to position [199, 0]
click at [901, 442] on li "5:30 AM" at bounding box center [929, 446] width 115 height 26
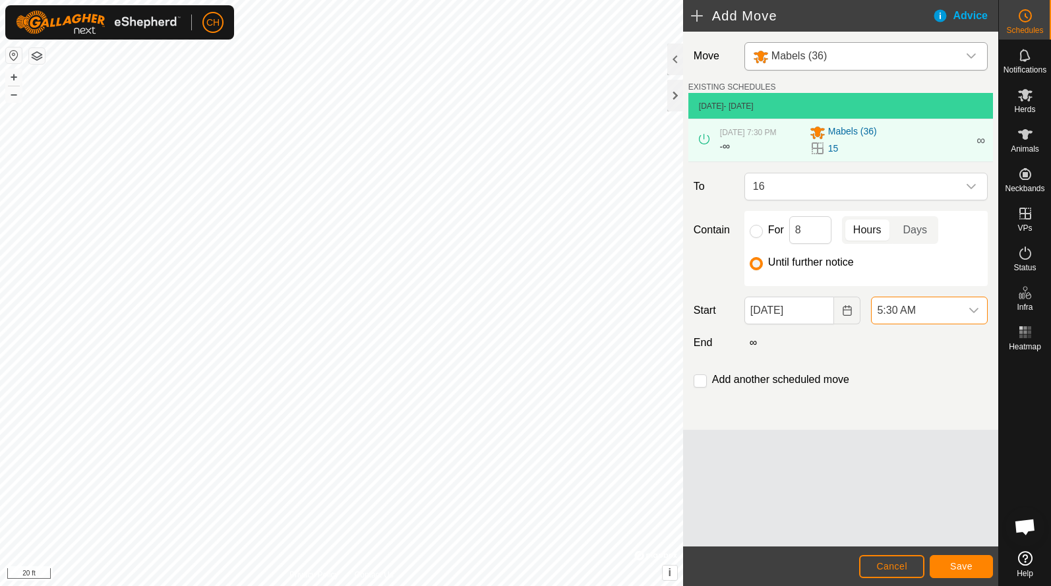
click at [962, 580] on footer "Cancel Save" at bounding box center [840, 567] width 315 height 40
click at [701, 376] on input "checkbox" at bounding box center [700, 380] width 13 height 13
click at [959, 564] on span "Save" at bounding box center [961, 566] width 22 height 11
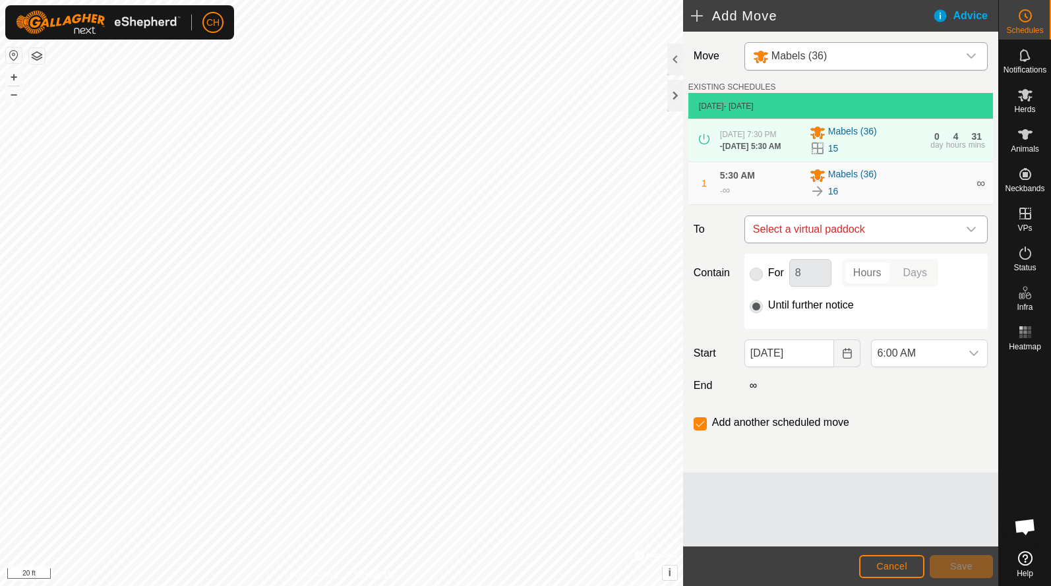
click at [774, 235] on span "Select a virtual paddock" at bounding box center [853, 229] width 210 height 26
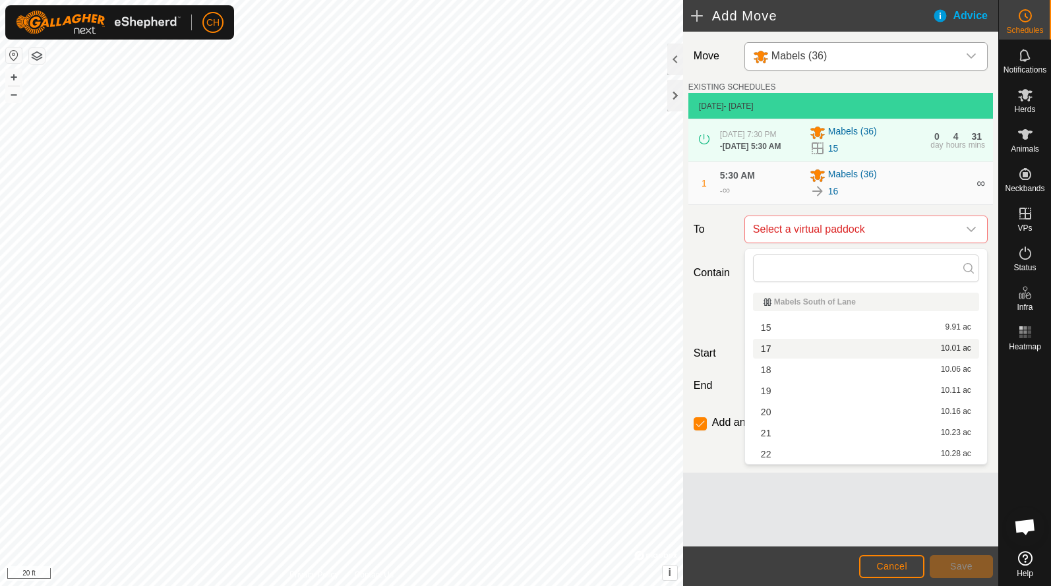
click at [786, 352] on li "17 10.01 ac" at bounding box center [866, 349] width 226 height 20
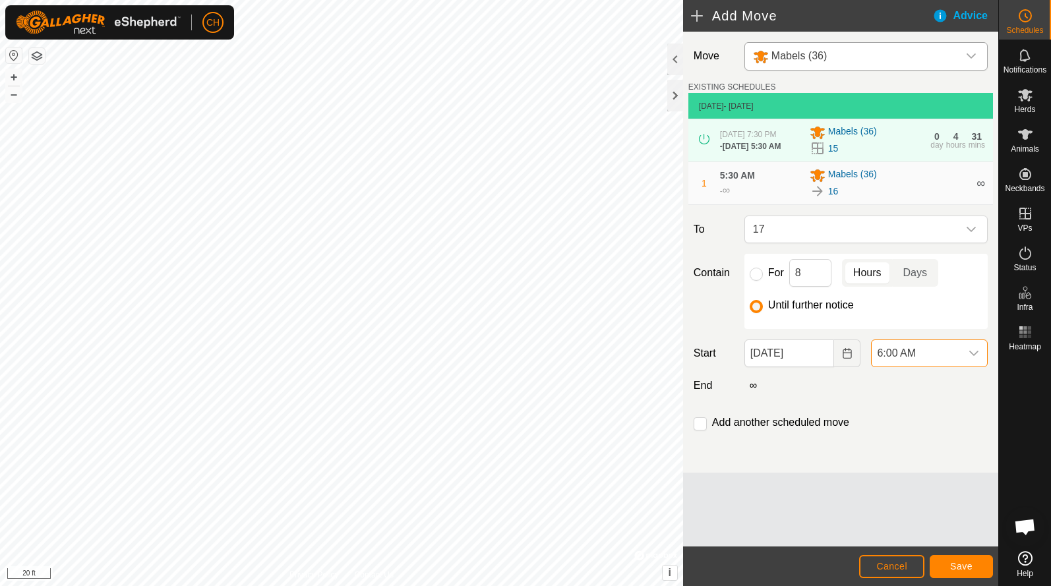
click at [904, 365] on span "6:00 AM" at bounding box center [916, 353] width 89 height 26
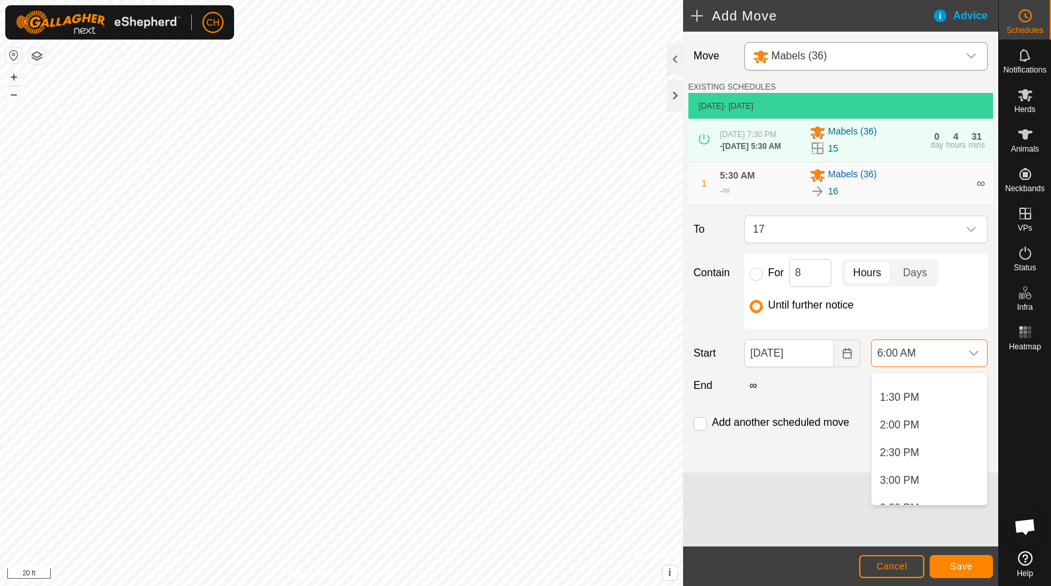
scroll to position [738, 0]
click at [906, 448] on li "2:30 PM" at bounding box center [929, 451] width 115 height 26
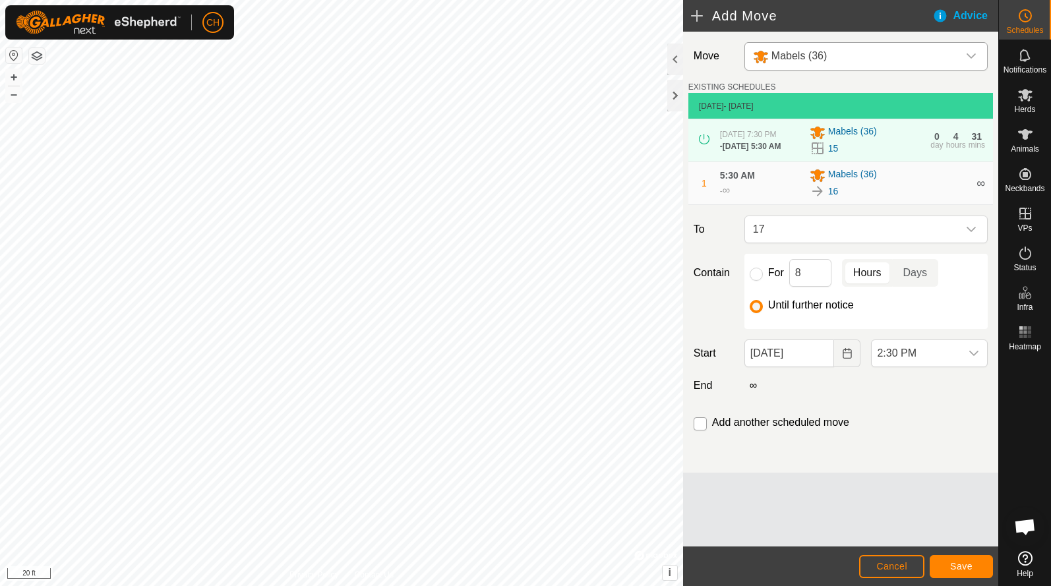
click at [696, 429] on input "checkbox" at bounding box center [700, 423] width 13 height 13
click at [942, 562] on button "Save" at bounding box center [961, 566] width 63 height 23
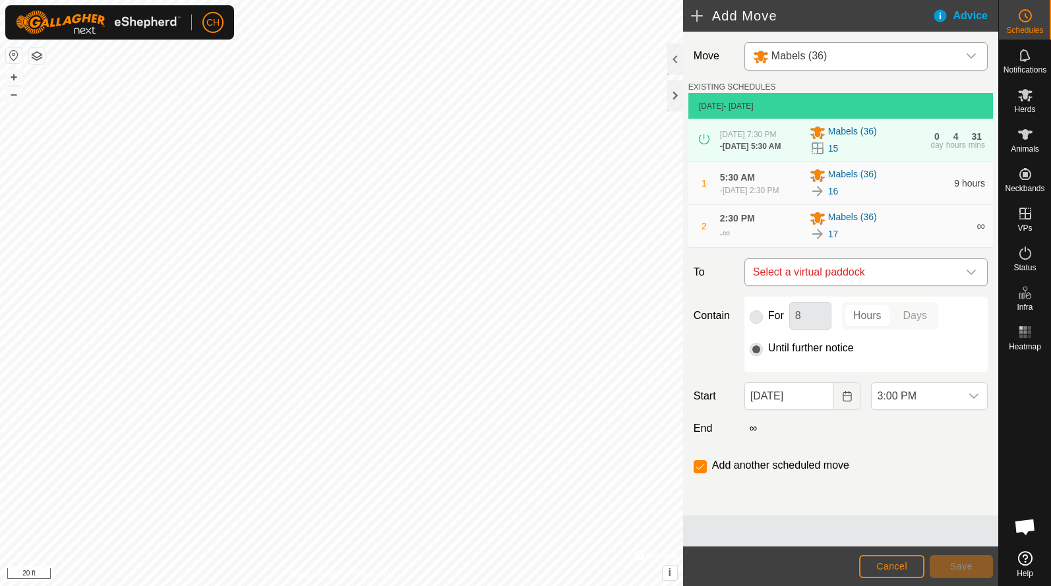
click at [810, 281] on span "Select a virtual paddock" at bounding box center [853, 272] width 210 height 26
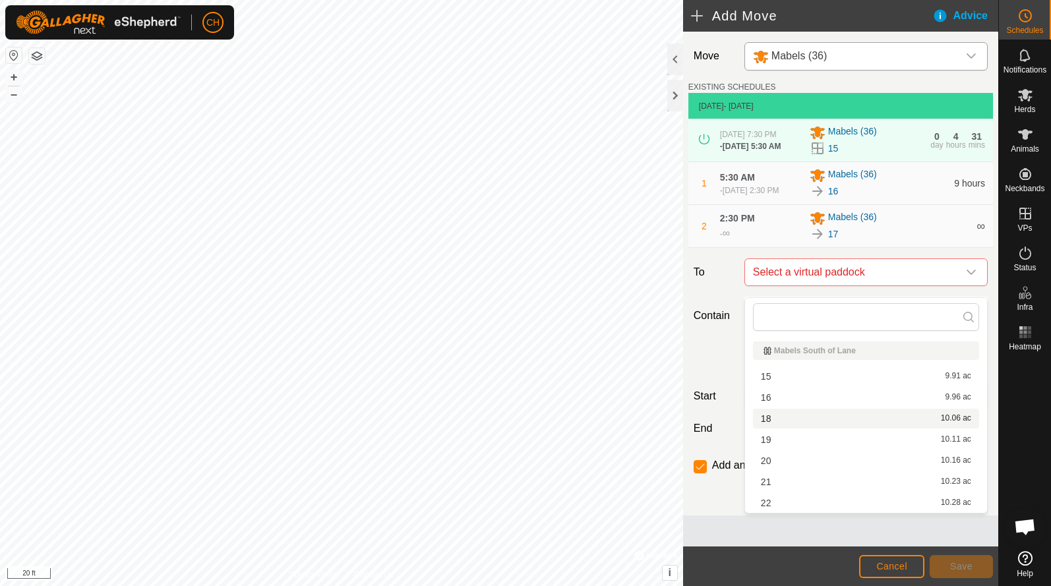
click at [802, 417] on li "18 10.06 ac" at bounding box center [866, 419] width 226 height 20
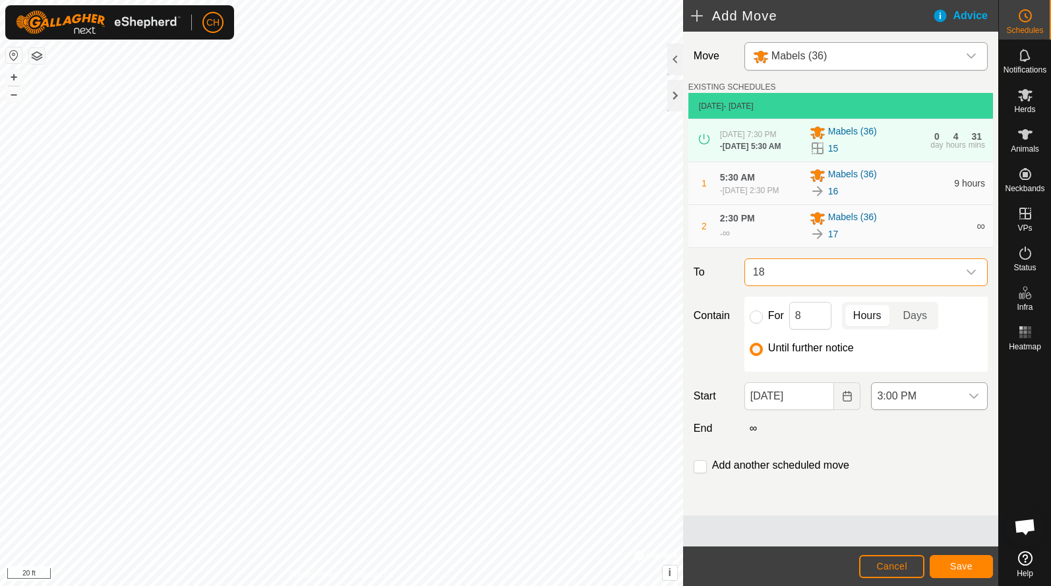
click at [903, 409] on span "3:00 PM" at bounding box center [916, 396] width 89 height 26
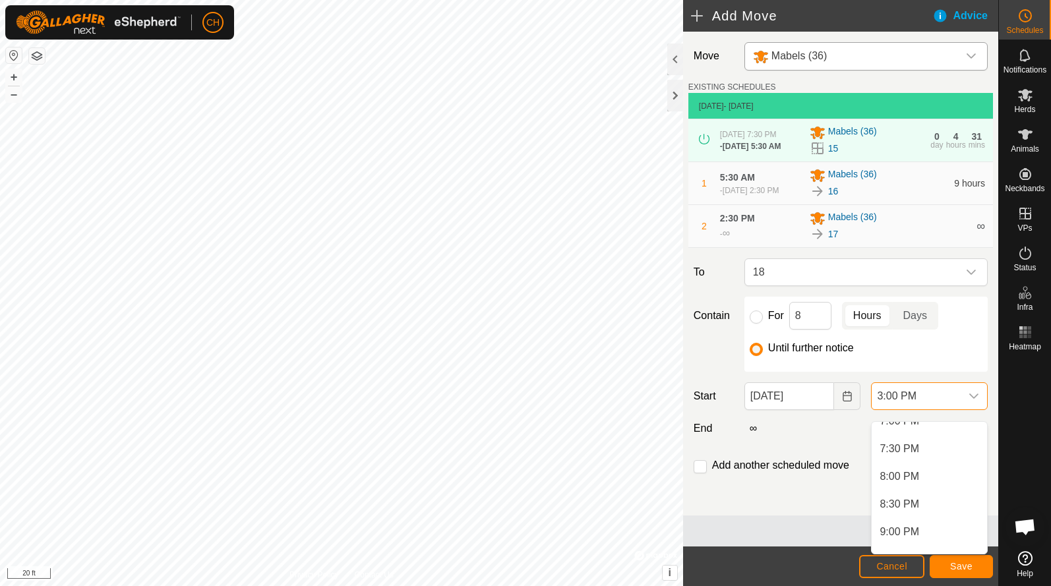
scroll to position [1083, 0]
click at [909, 489] on li "8:30 PM" at bounding box center [929, 488] width 115 height 26
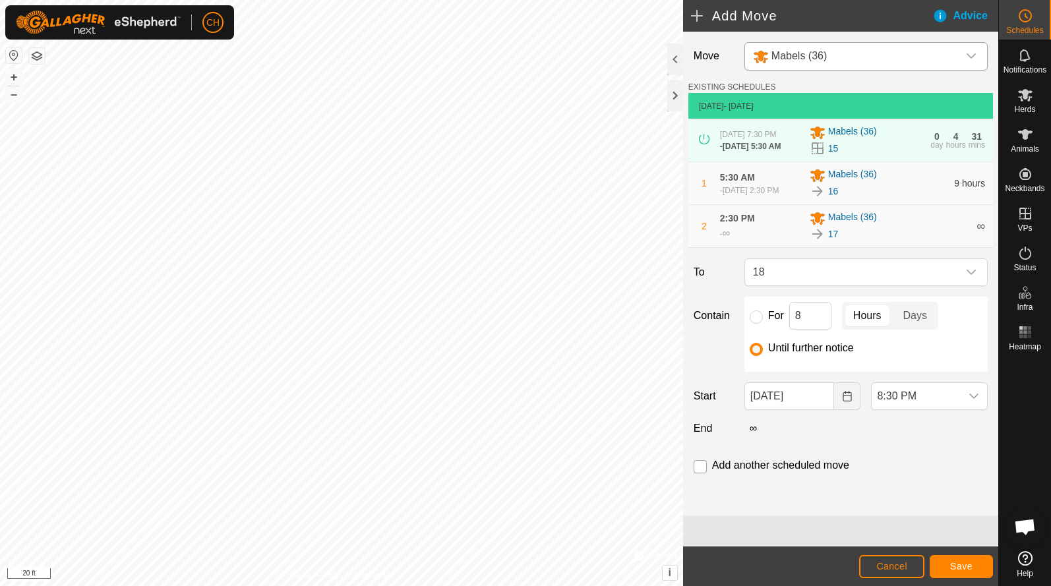
click at [696, 473] on input "checkbox" at bounding box center [700, 466] width 13 height 13
click at [953, 568] on span "Save" at bounding box center [961, 566] width 22 height 11
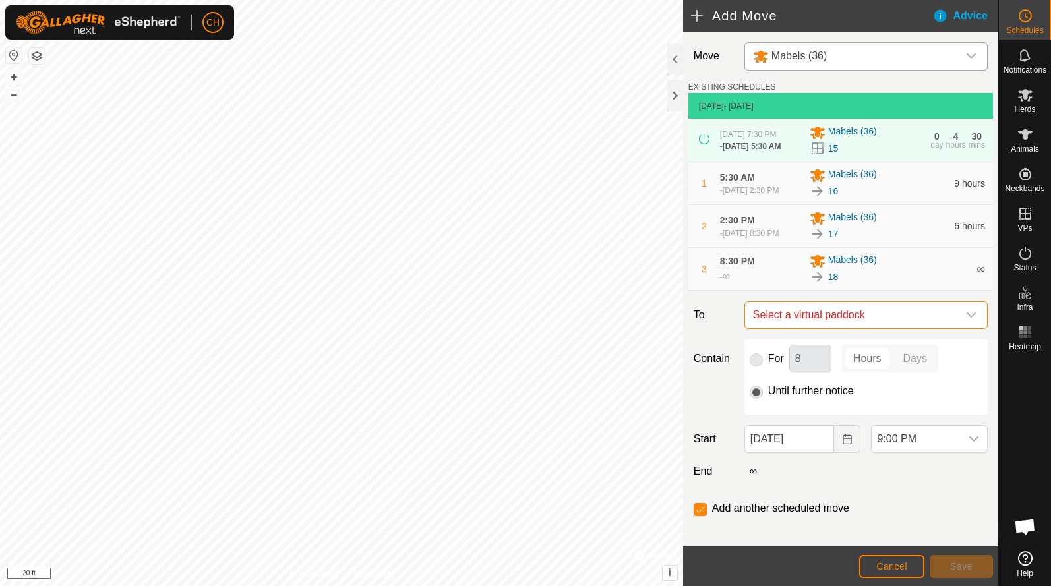
click at [804, 328] on span "Select a virtual paddock" at bounding box center [853, 315] width 210 height 26
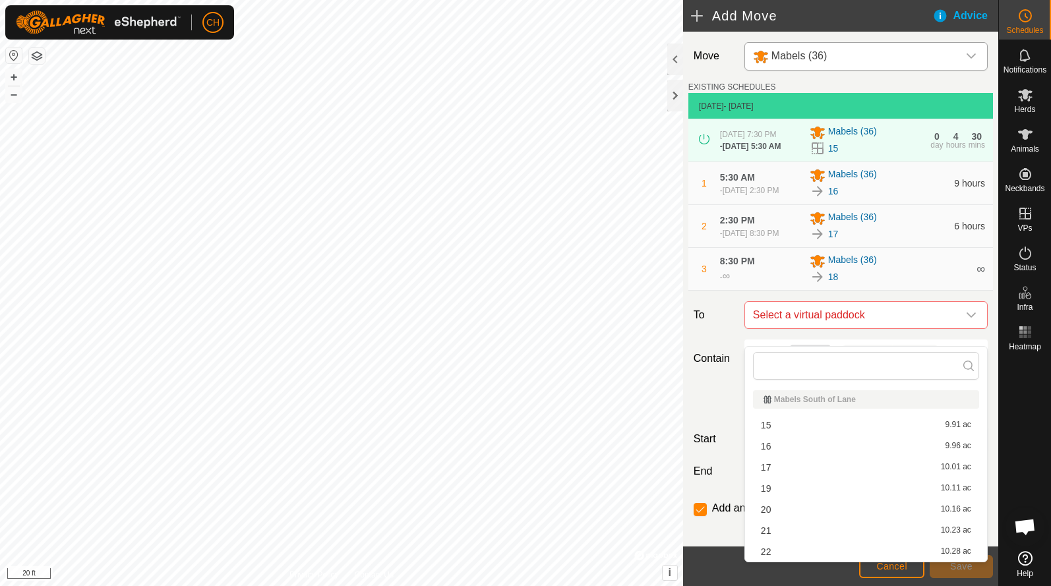
click at [798, 494] on li "19 10.11 ac" at bounding box center [866, 489] width 226 height 20
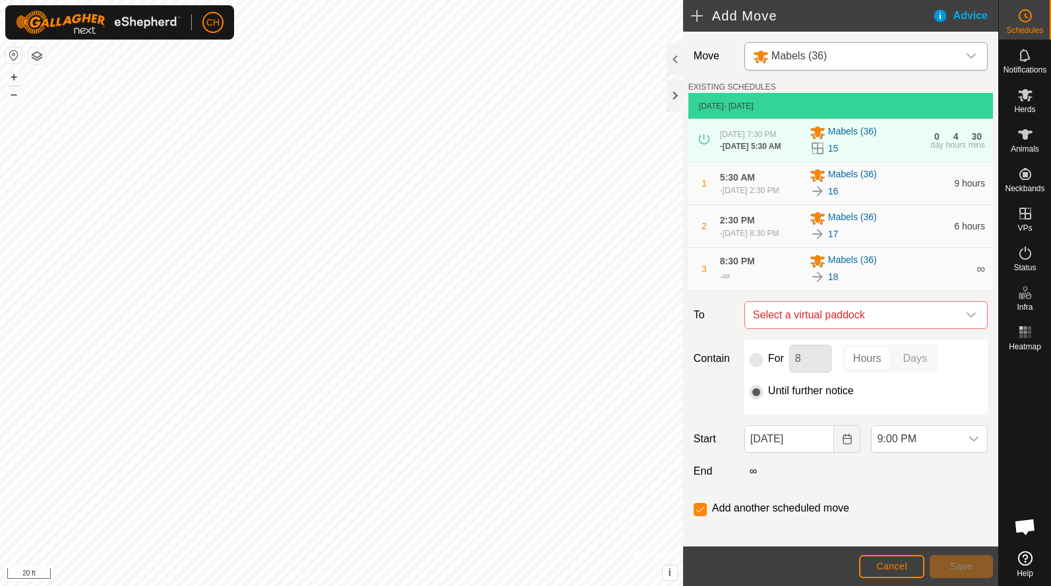
checkbox input "false"
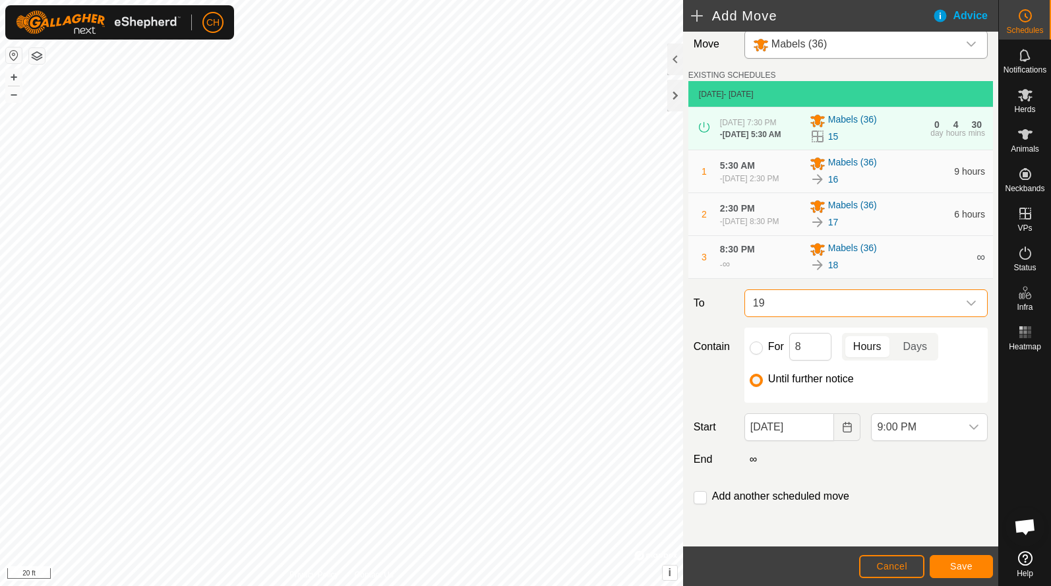
scroll to position [20, 0]
click at [850, 440] on button "Choose Date" at bounding box center [847, 427] width 26 height 28
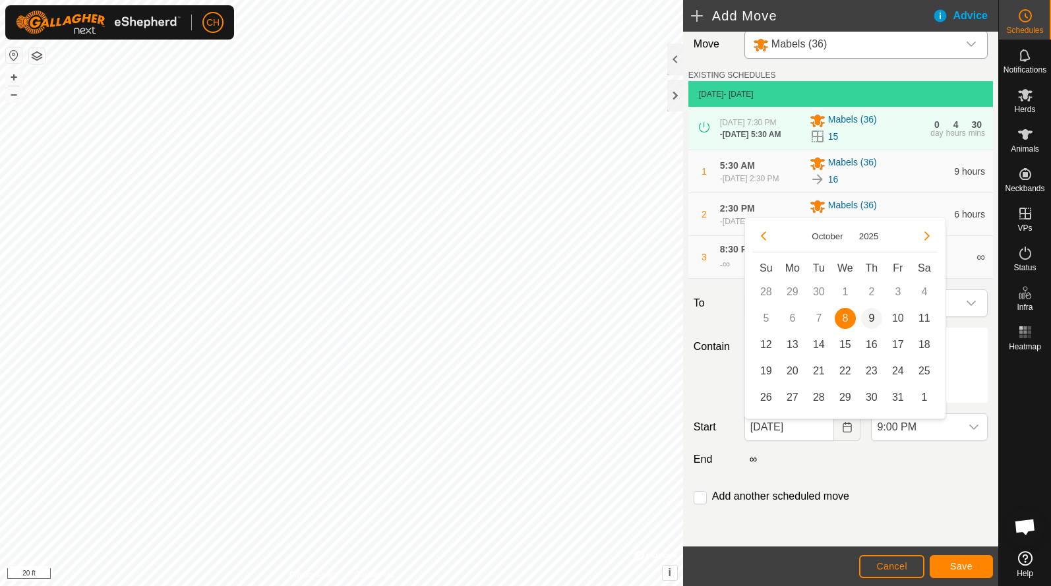
click at [870, 322] on span "9" at bounding box center [871, 318] width 21 height 21
type input "[DATE]"
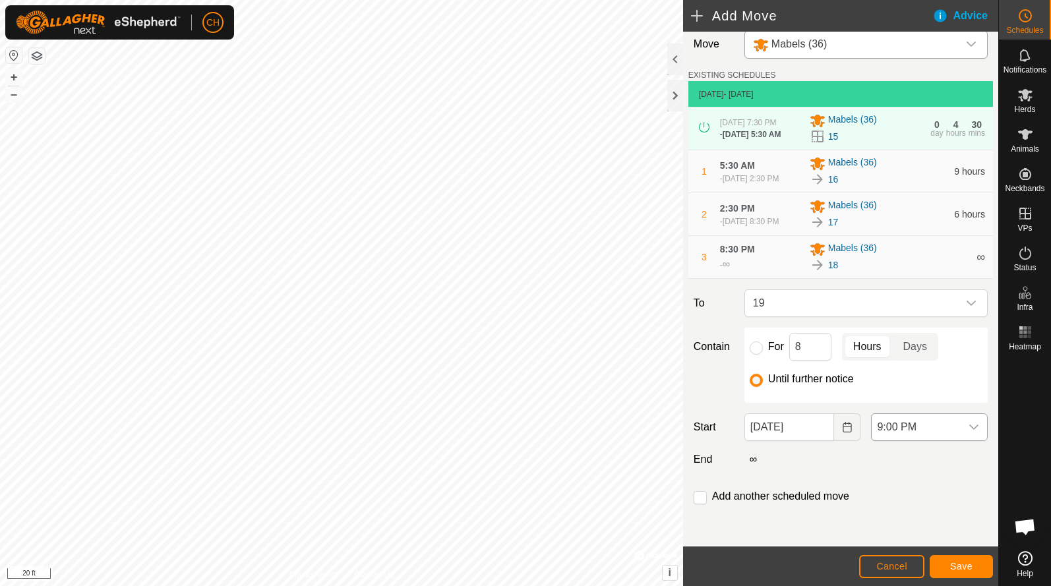
click at [912, 430] on span "9:00 PM" at bounding box center [916, 427] width 89 height 26
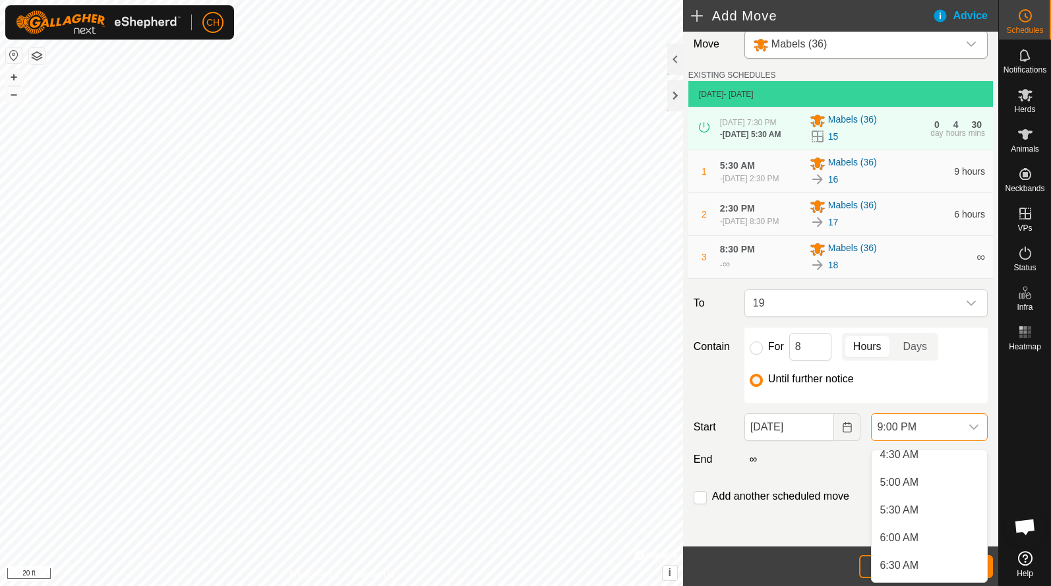
scroll to position [258, 0]
click at [909, 507] on li "5:30 AM" at bounding box center [929, 509] width 115 height 26
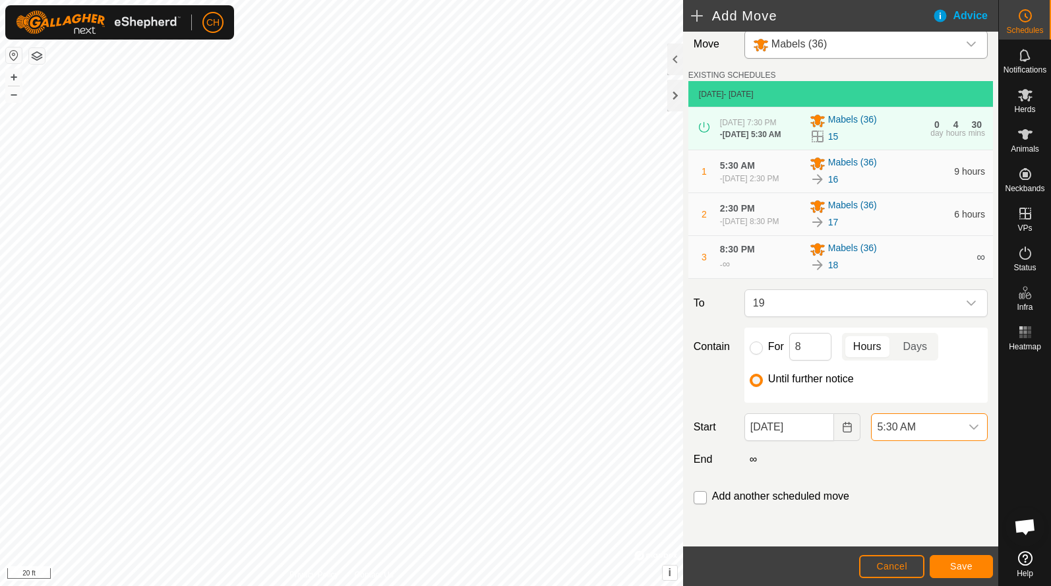
click at [703, 504] on input "checkbox" at bounding box center [700, 497] width 13 height 13
checkbox input "true"
click at [968, 572] on button "Save" at bounding box center [961, 566] width 63 height 23
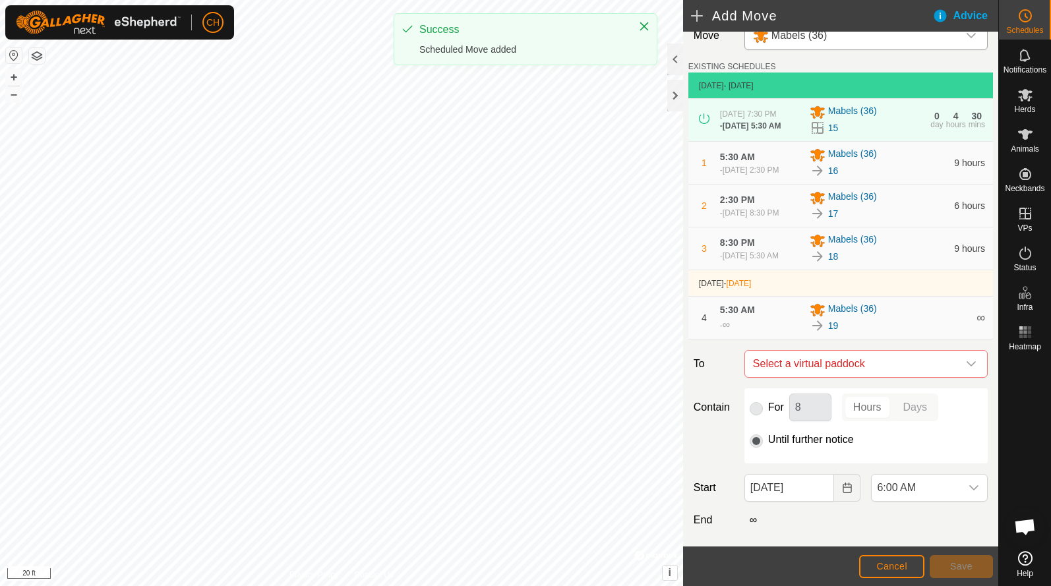
type input "[DATE]"
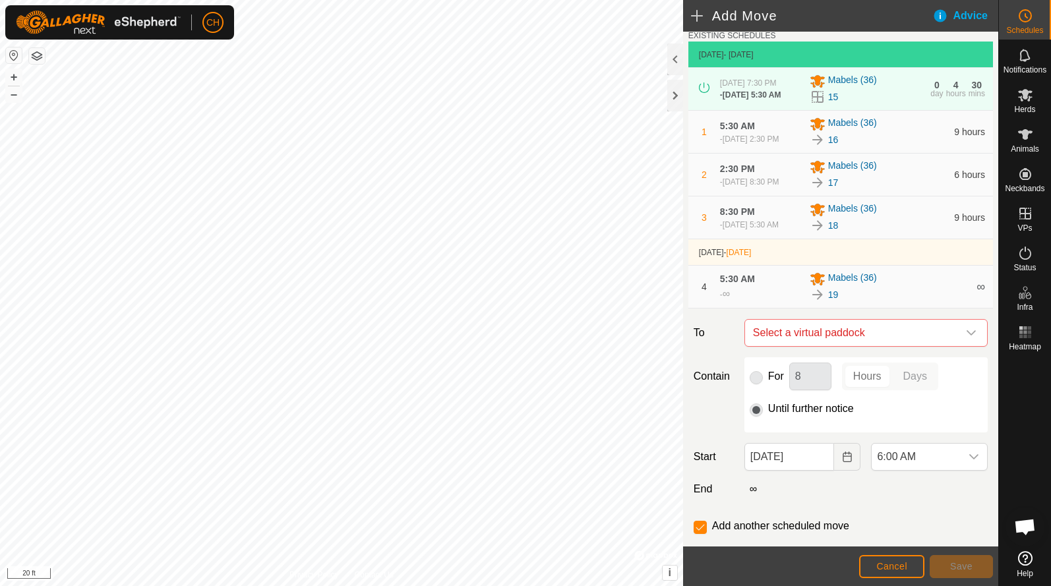
scroll to position [47, 0]
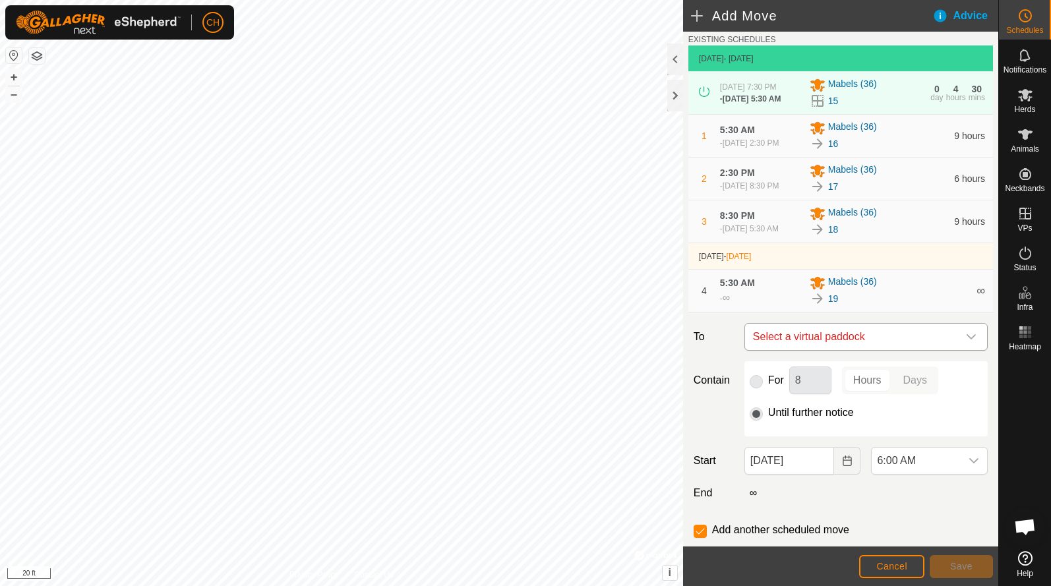
click at [789, 350] on span "Select a virtual paddock" at bounding box center [853, 337] width 210 height 26
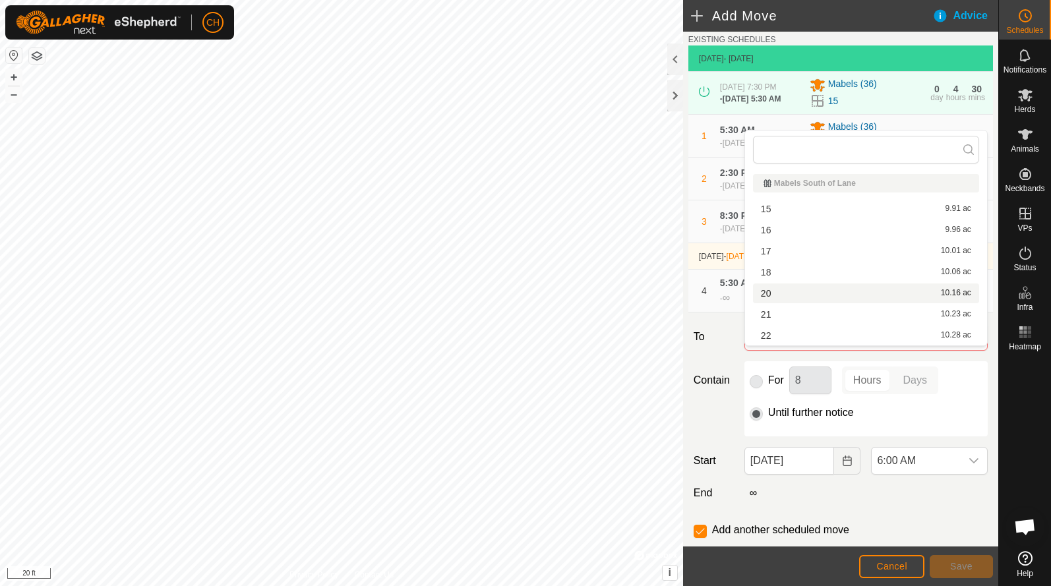
click at [773, 298] on li "20 10.16 ac" at bounding box center [866, 294] width 226 height 20
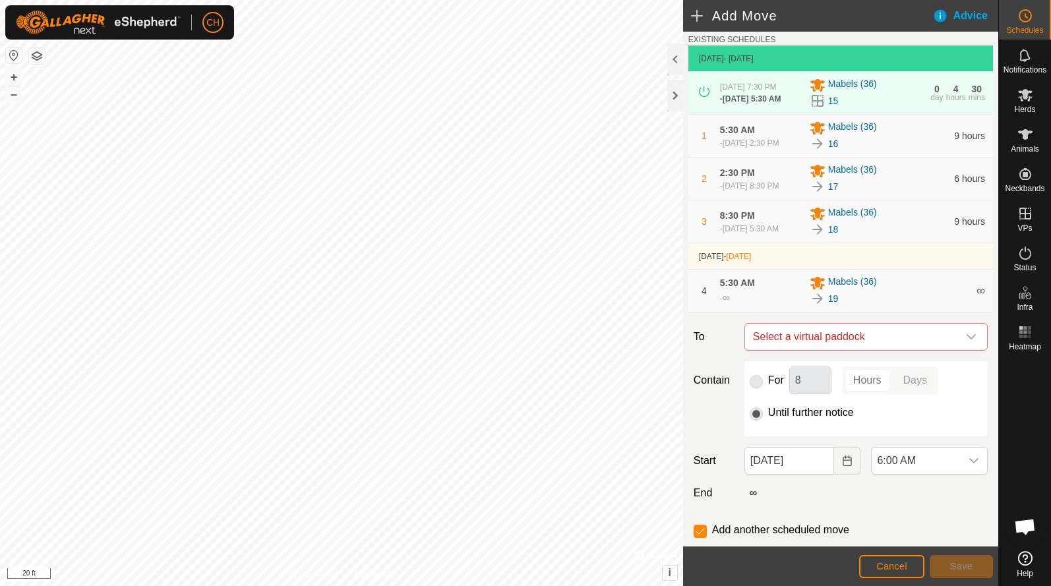
checkbox input "false"
click at [903, 474] on span "6:00 AM" at bounding box center [916, 461] width 89 height 26
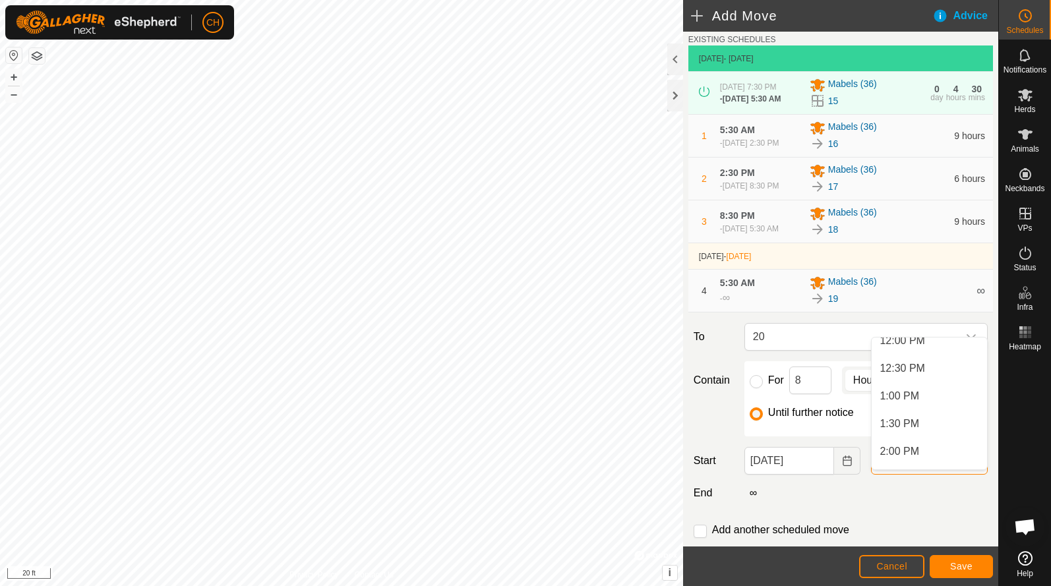
scroll to position [698, 0]
click at [911, 451] on li "2:30 PM" at bounding box center [929, 456] width 115 height 26
click at [976, 567] on button "Save" at bounding box center [961, 566] width 63 height 23
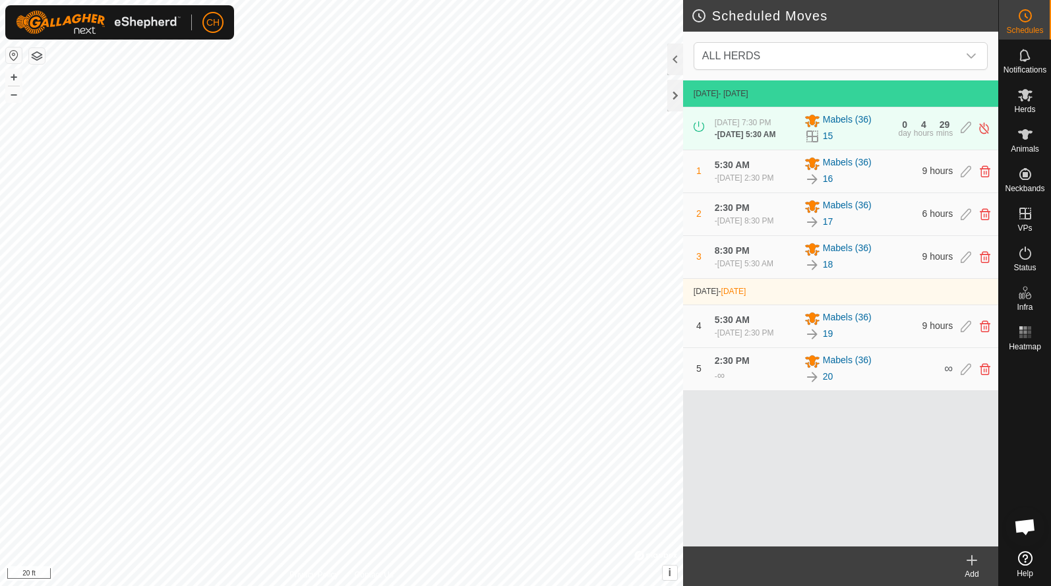
click at [973, 567] on icon at bounding box center [972, 561] width 16 height 16
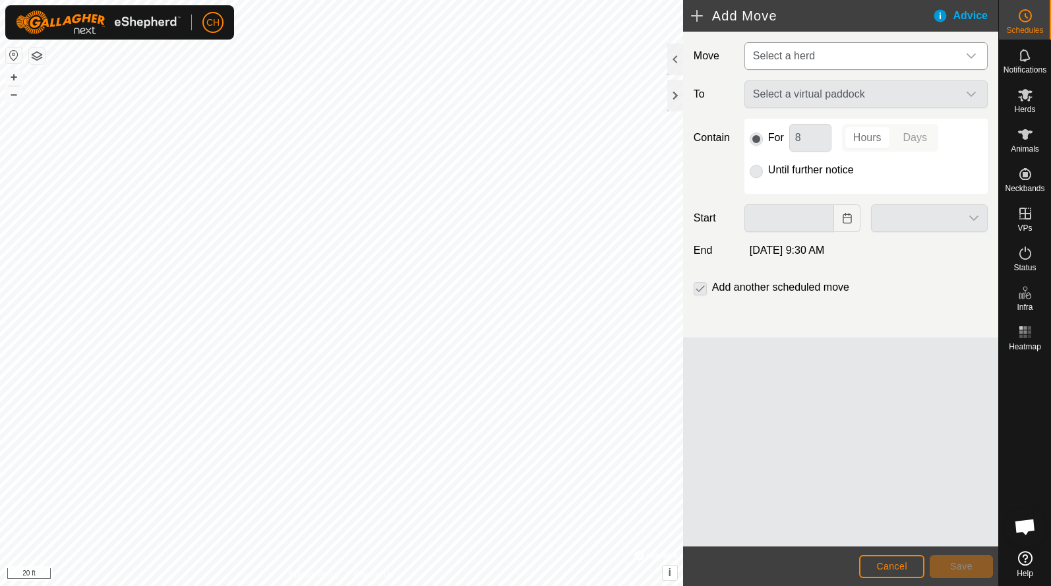
click at [779, 55] on span "Select a herd" at bounding box center [784, 55] width 62 height 11
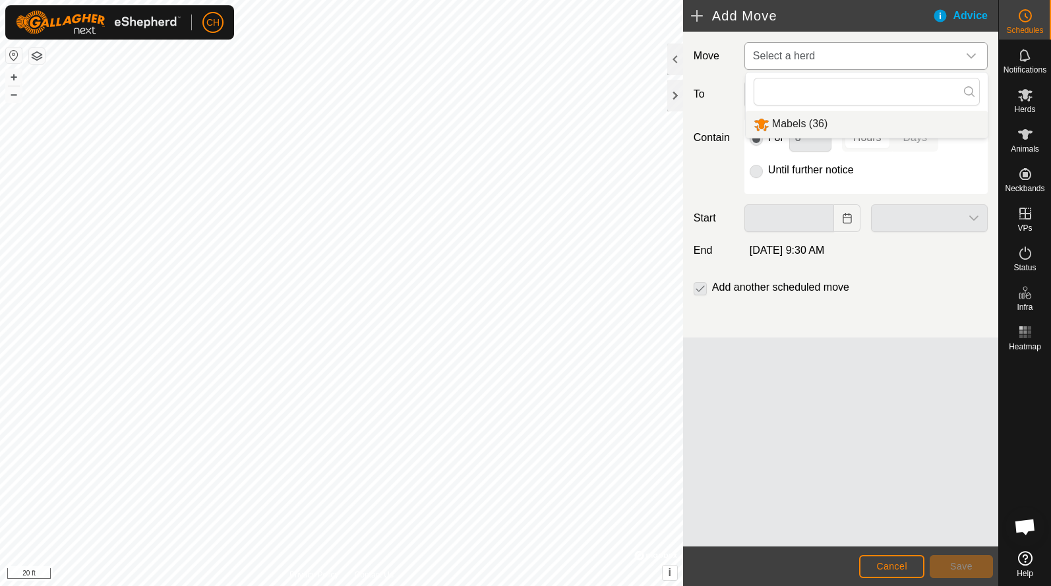
click at [787, 119] on li "Mabels (36)" at bounding box center [867, 124] width 242 height 27
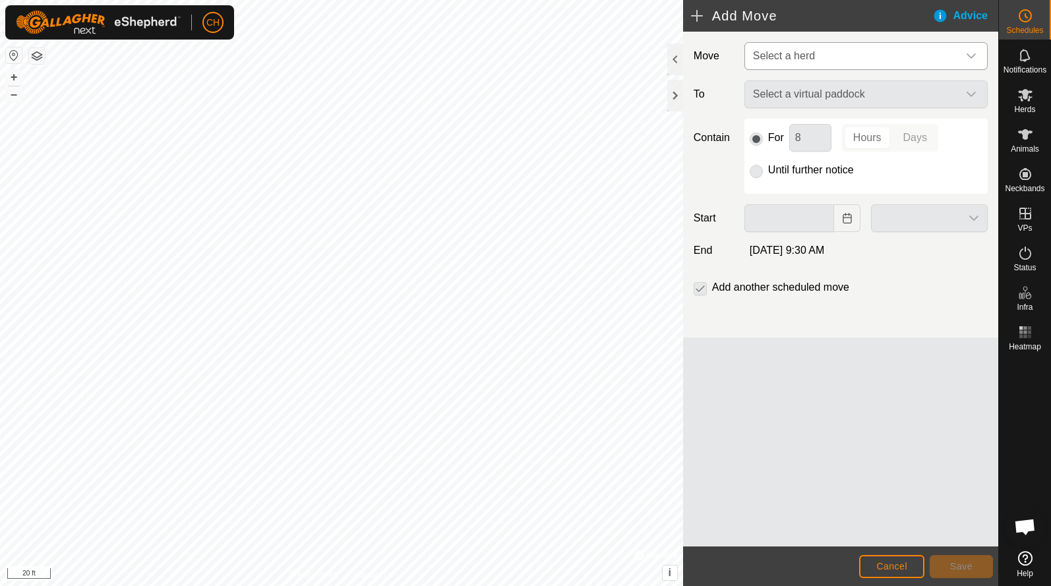
type input "[DATE]"
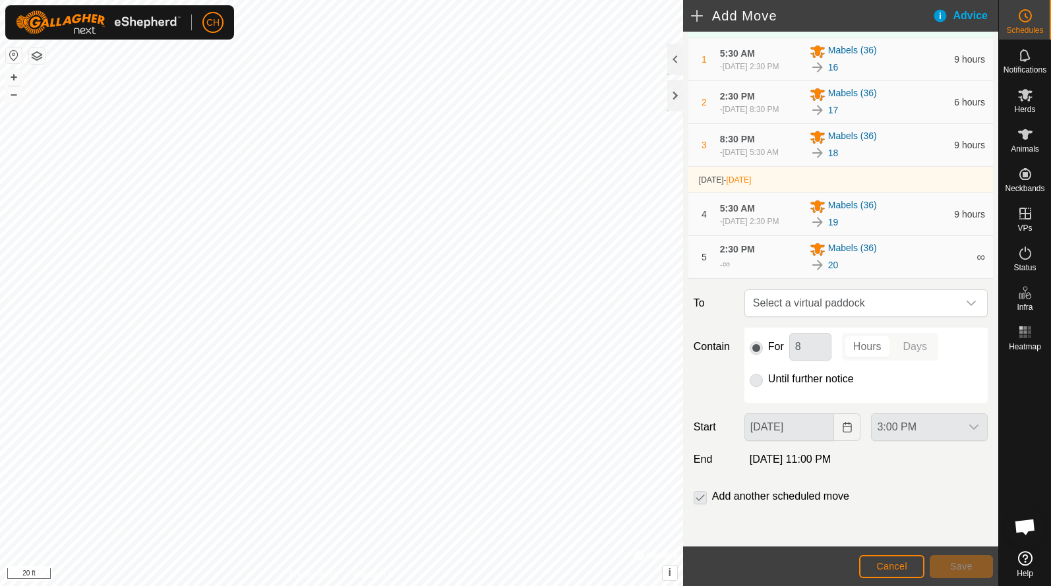
scroll to position [152, 0]
click at [804, 299] on span "Select a virtual paddock" at bounding box center [853, 303] width 210 height 26
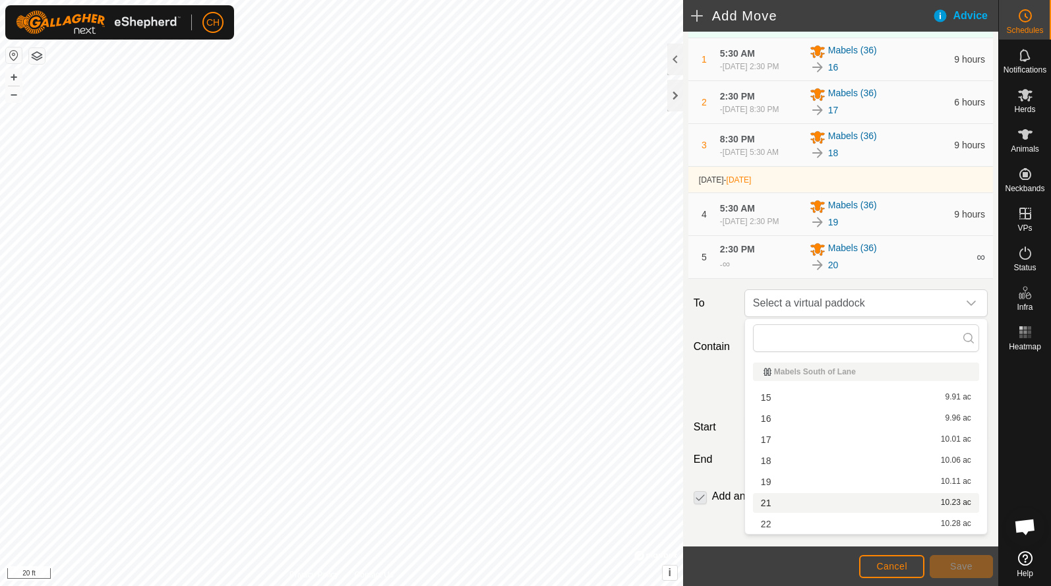
click at [797, 502] on li "21 10.23 ac" at bounding box center [866, 503] width 226 height 20
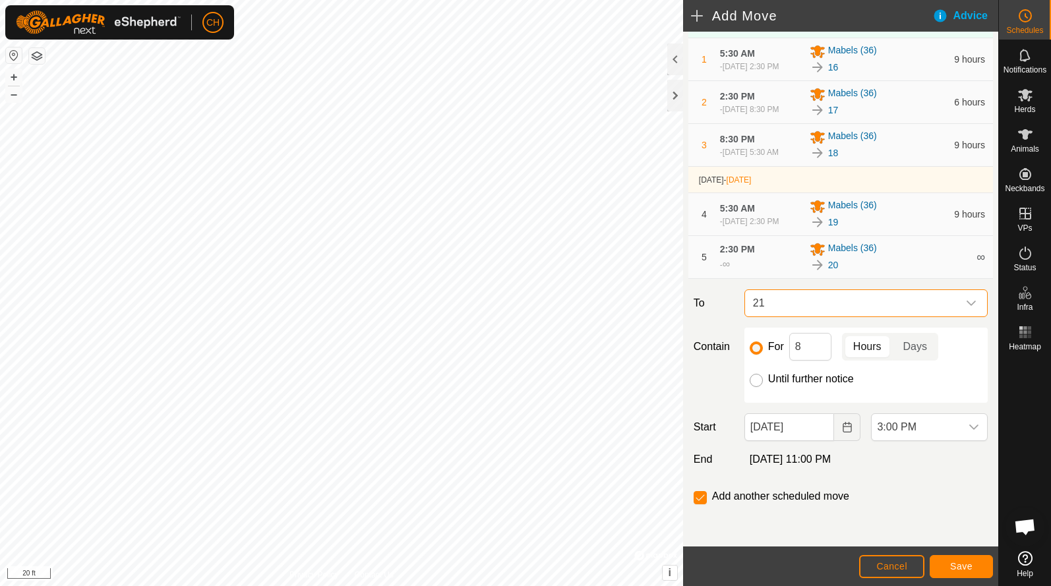
click at [754, 378] on input "Until further notice" at bounding box center [756, 380] width 13 height 13
radio input "true"
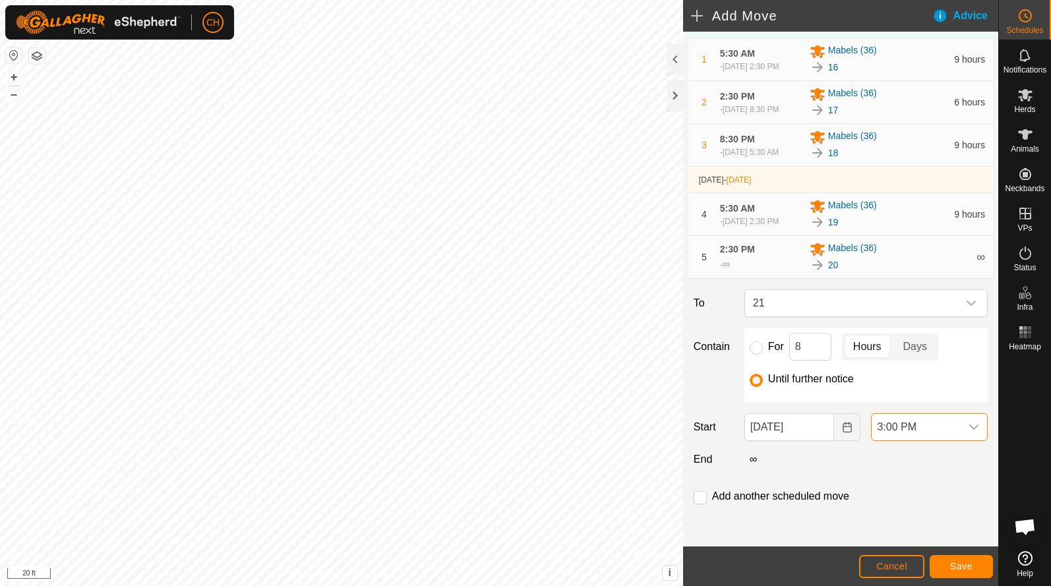
click at [903, 433] on span "3:00 PM" at bounding box center [916, 427] width 89 height 26
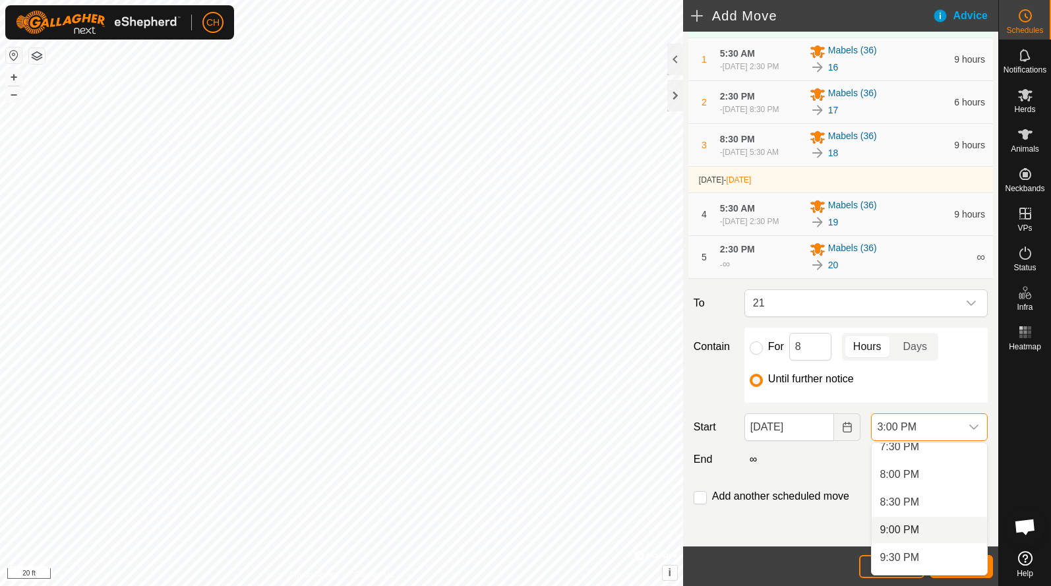
scroll to position [1069, 0]
click at [909, 492] on li "8:00 PM" at bounding box center [929, 494] width 115 height 26
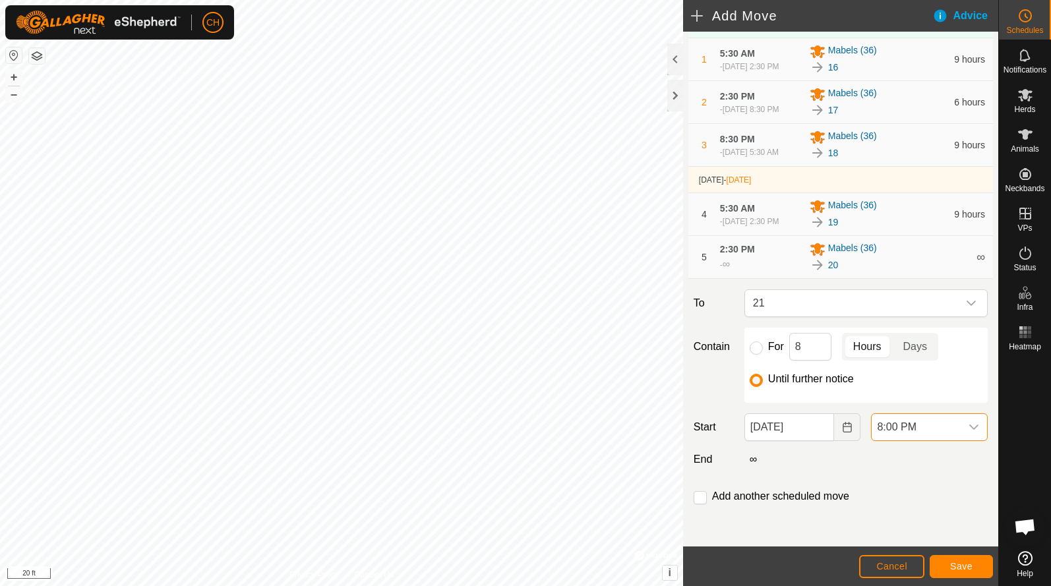
scroll to position [831, 0]
click at [695, 498] on input "checkbox" at bounding box center [700, 497] width 13 height 13
click at [956, 564] on span "Save" at bounding box center [961, 566] width 22 height 11
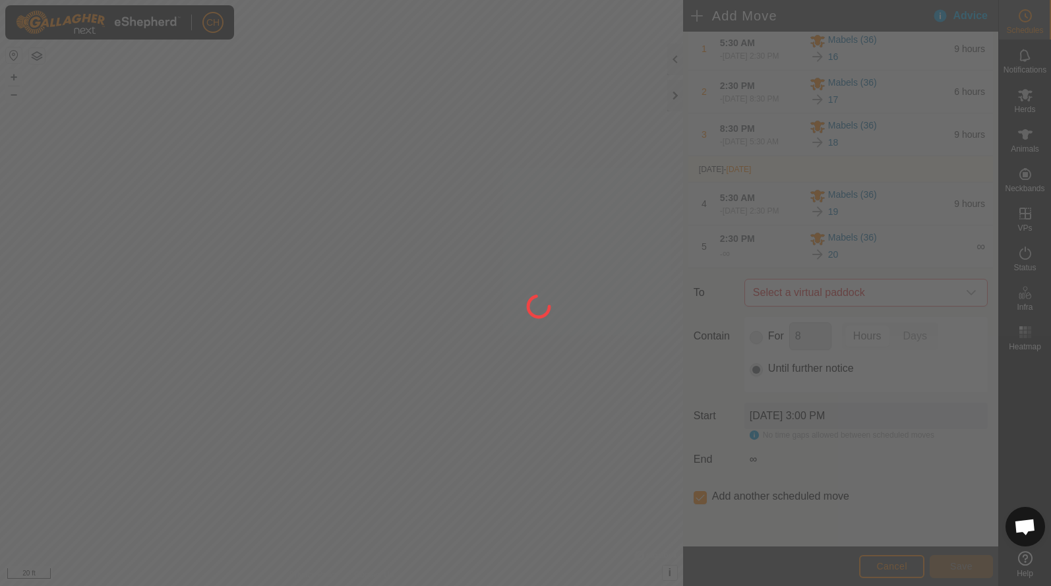
scroll to position [152, 0]
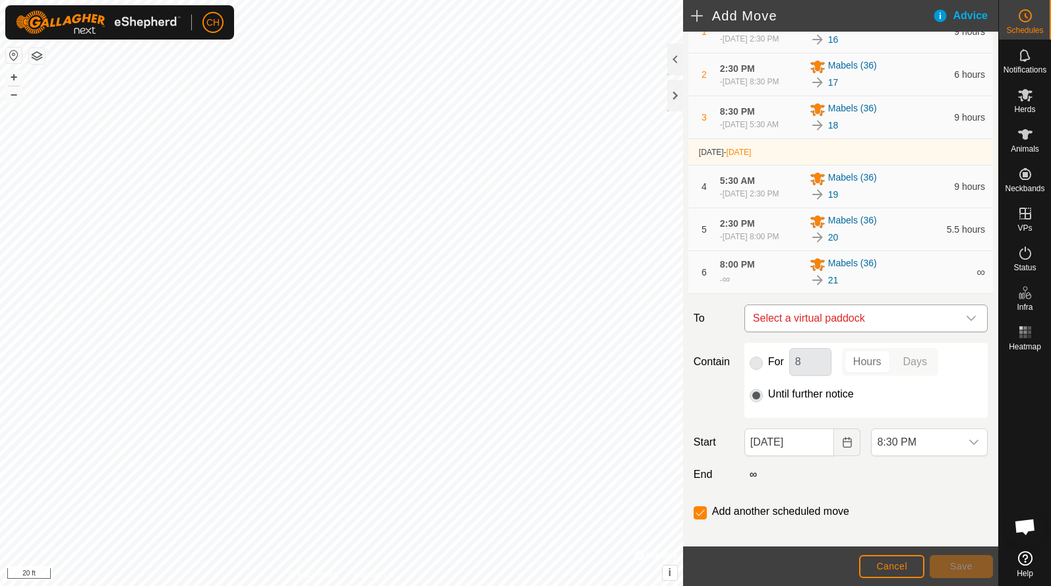
click at [774, 332] on span "Select a virtual paddock" at bounding box center [853, 318] width 210 height 26
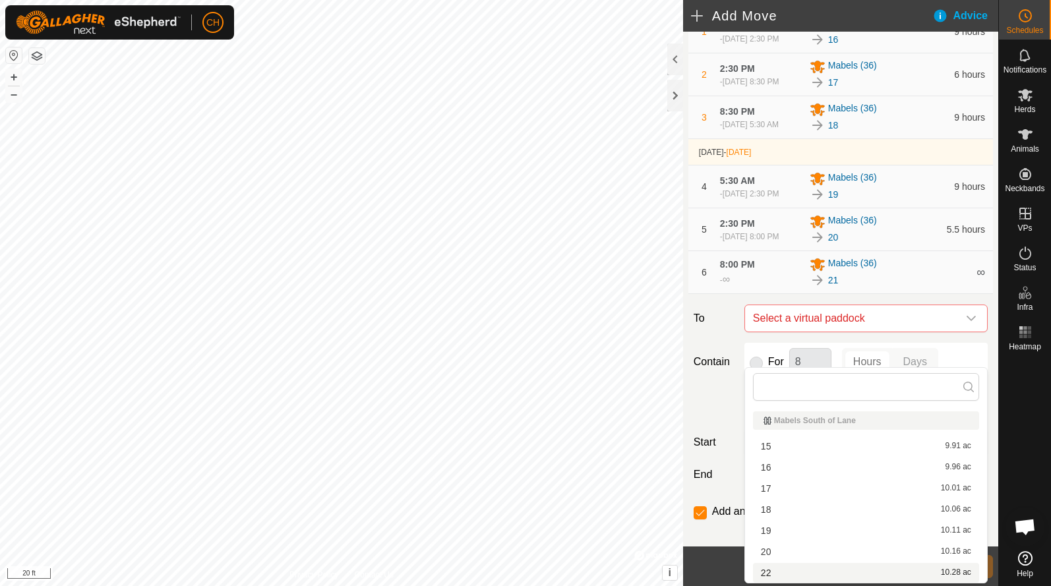
click at [775, 572] on li "22 10.28 ac" at bounding box center [866, 573] width 226 height 20
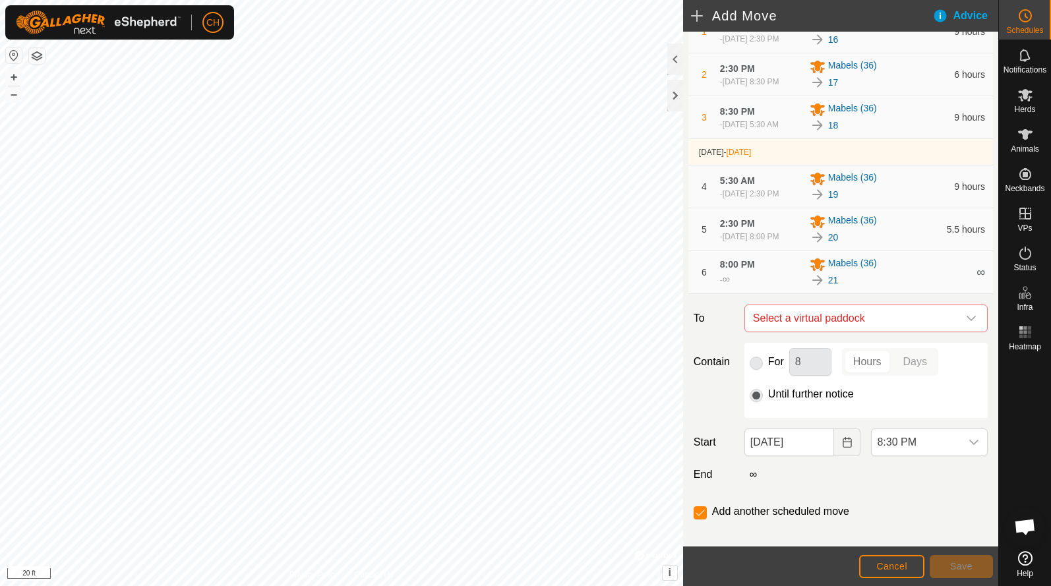
checkbox input "false"
click at [893, 456] on span "8:30 PM" at bounding box center [916, 442] width 89 height 26
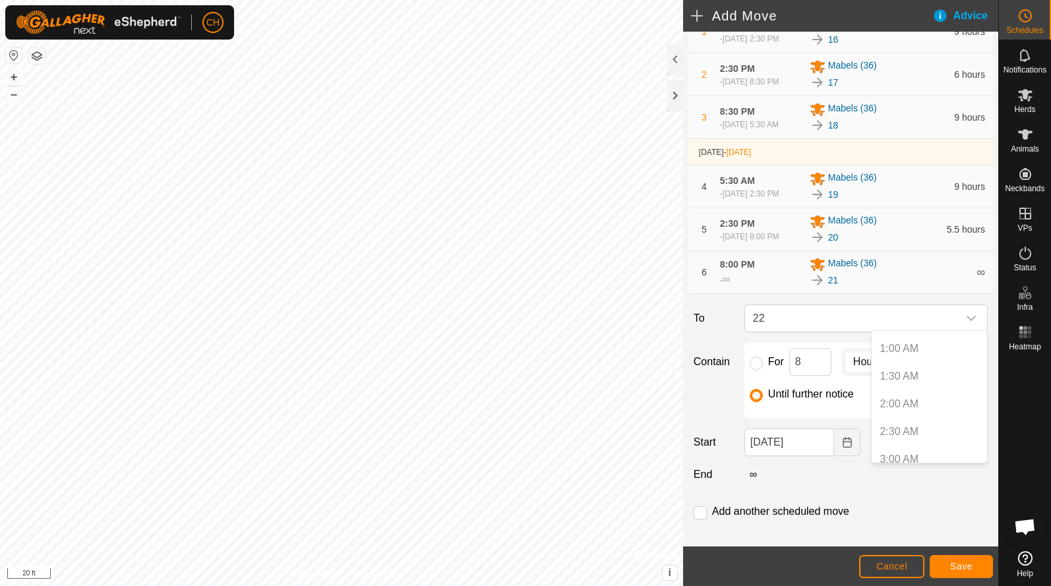
scroll to position [43, 0]
click at [843, 448] on icon "Choose Date" at bounding box center [847, 442] width 11 height 11
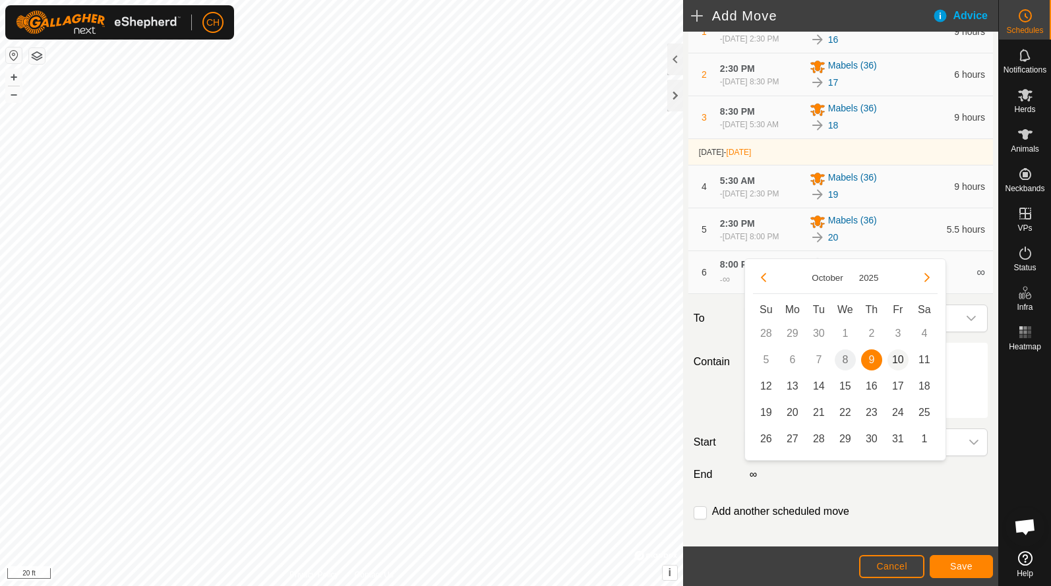
click at [898, 366] on span "10" at bounding box center [897, 359] width 21 height 21
type input "[DATE]"
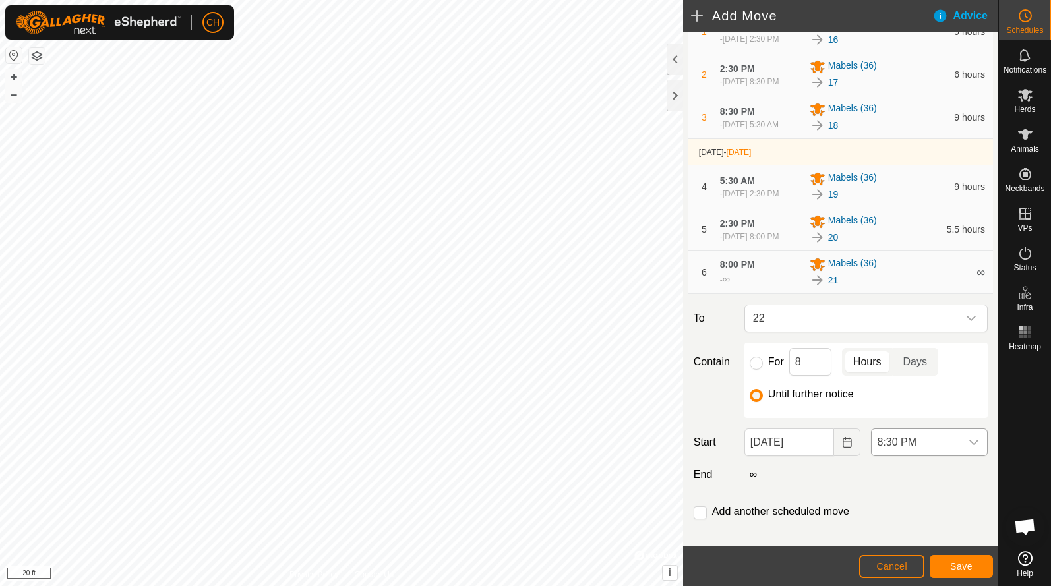
click at [924, 456] on span "8:30 PM" at bounding box center [916, 442] width 89 height 26
click at [912, 385] on li "5:00 AM" at bounding box center [929, 392] width 115 height 26
click at [922, 456] on span "5:00 AM" at bounding box center [916, 442] width 89 height 26
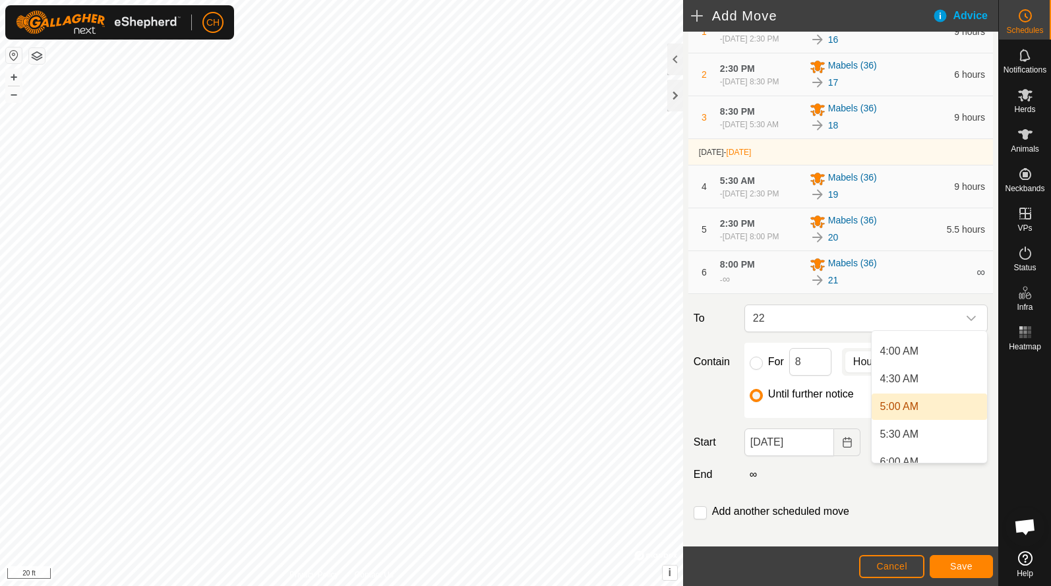
scroll to position [227, 0]
click at [903, 427] on li "5:30 AM" at bounding box center [929, 422] width 115 height 26
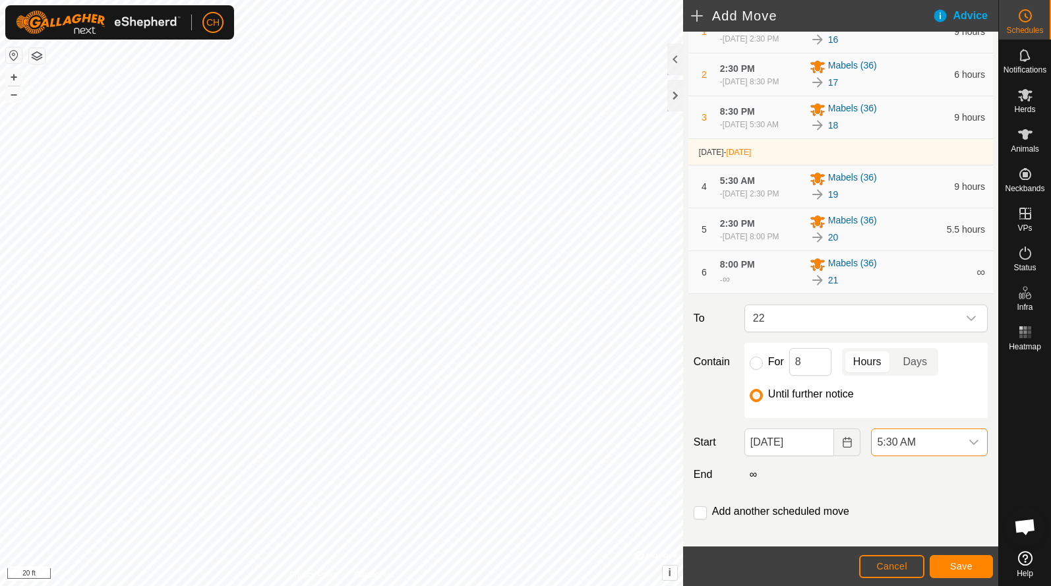
click at [954, 565] on span "Save" at bounding box center [961, 566] width 22 height 11
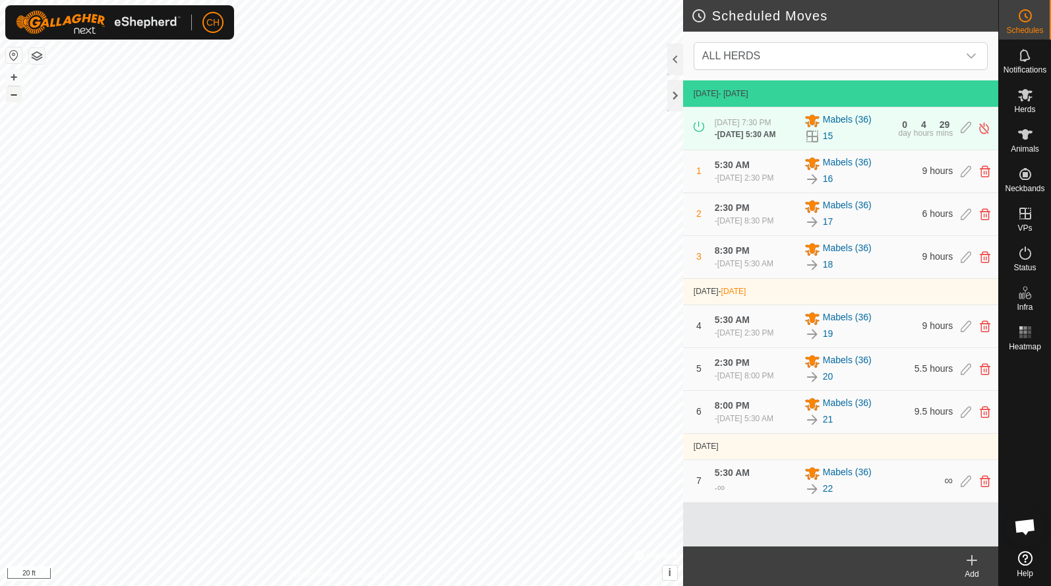
click at [15, 96] on button "–" at bounding box center [14, 94] width 16 height 16
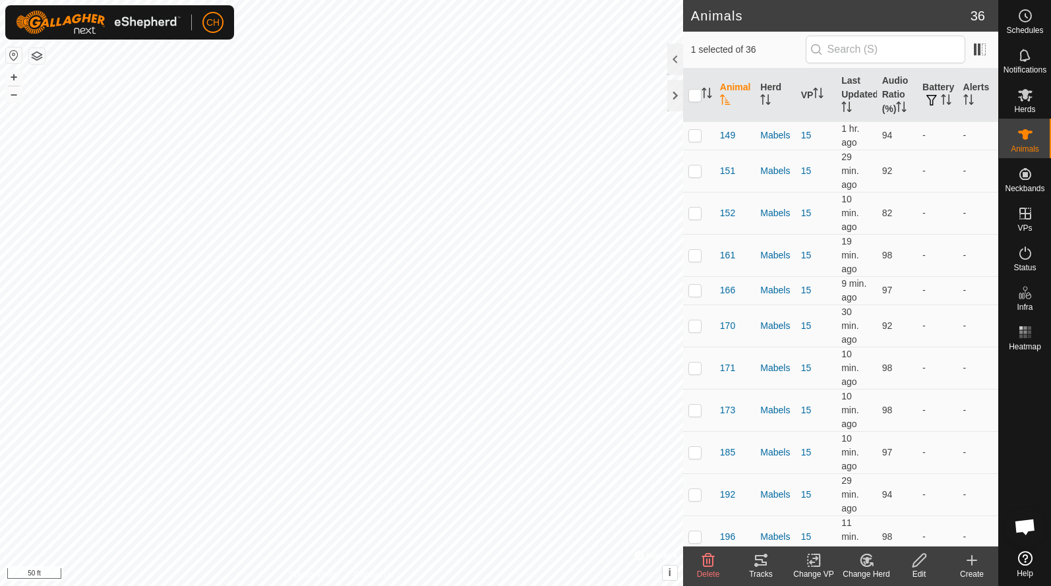
click at [751, 564] on tracks-svg-icon at bounding box center [760, 561] width 53 height 16
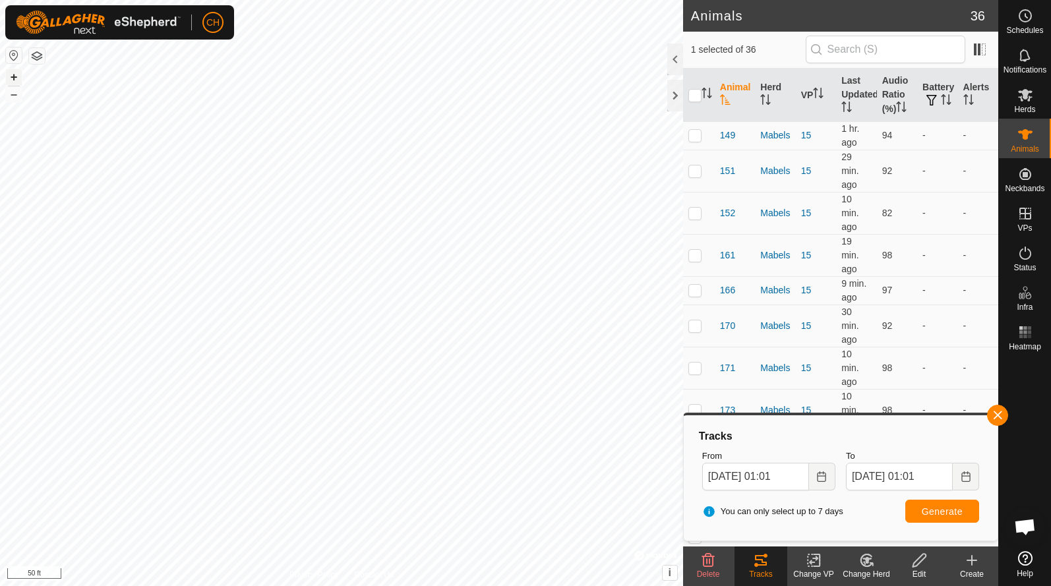
click at [13, 77] on button "+" at bounding box center [14, 77] width 16 height 16
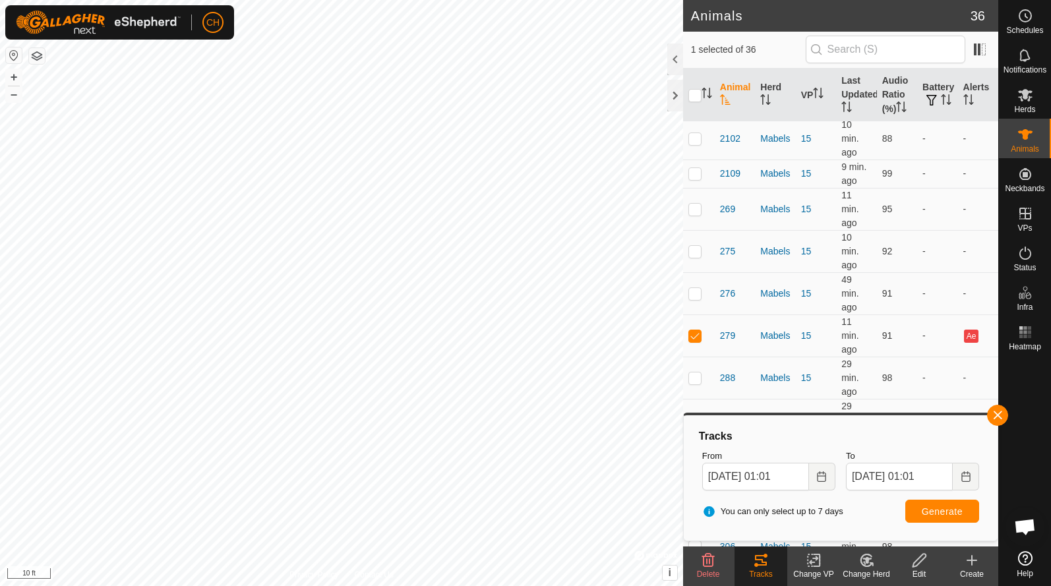
scroll to position [625, 0]
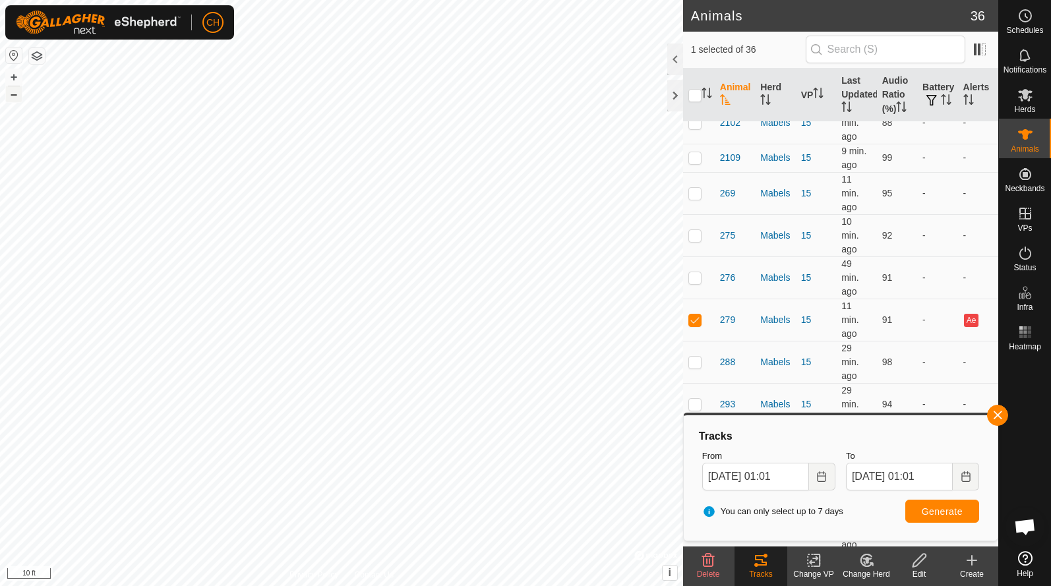
click at [16, 93] on button "–" at bounding box center [14, 94] width 16 height 16
